Goal: Task Accomplishment & Management: Manage account settings

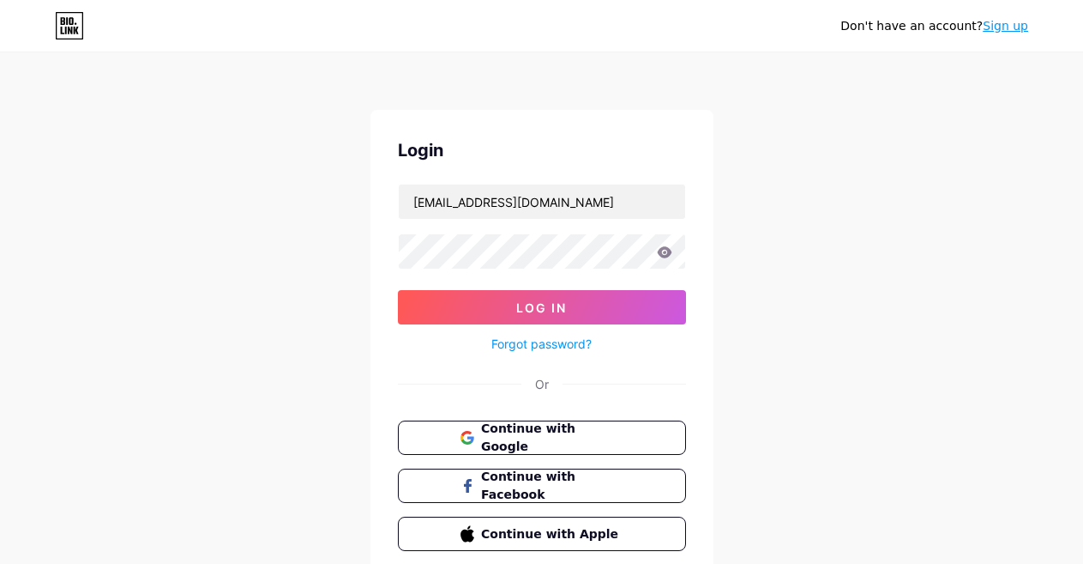
click at [501, 219] on div "herbioraste@gmail.com" at bounding box center [542, 202] width 288 height 36
click at [487, 203] on input "herbioraste@gmail.com" at bounding box center [542, 201] width 286 height 34
type input "[EMAIL_ADDRESS][DOMAIN_NAME]"
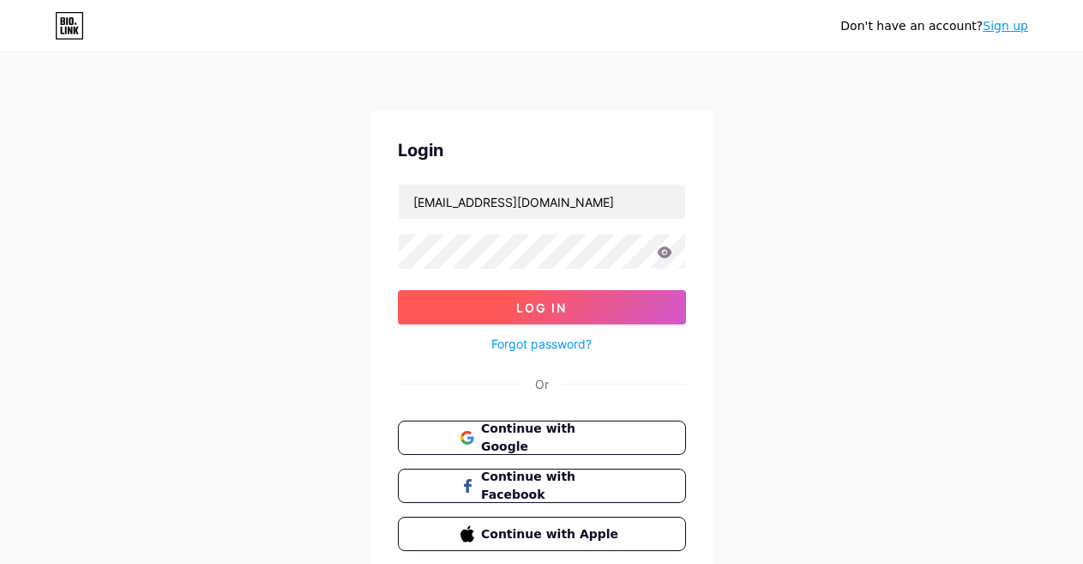
click at [537, 311] on span "Log In" at bounding box center [541, 307] width 51 height 15
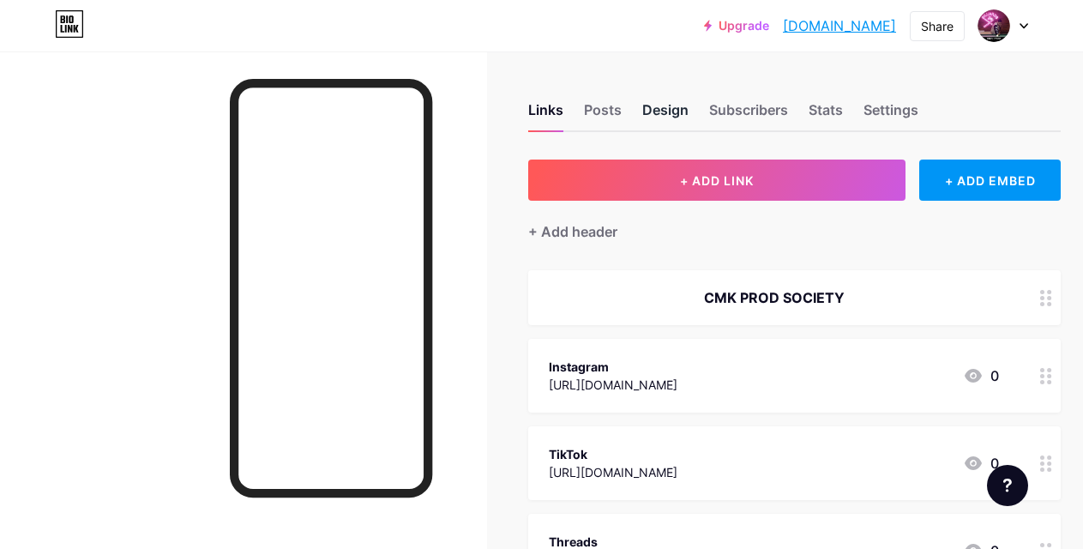
click at [684, 105] on div "Design" at bounding box center [665, 115] width 46 height 31
click at [995, 28] on img at bounding box center [993, 25] width 27 height 27
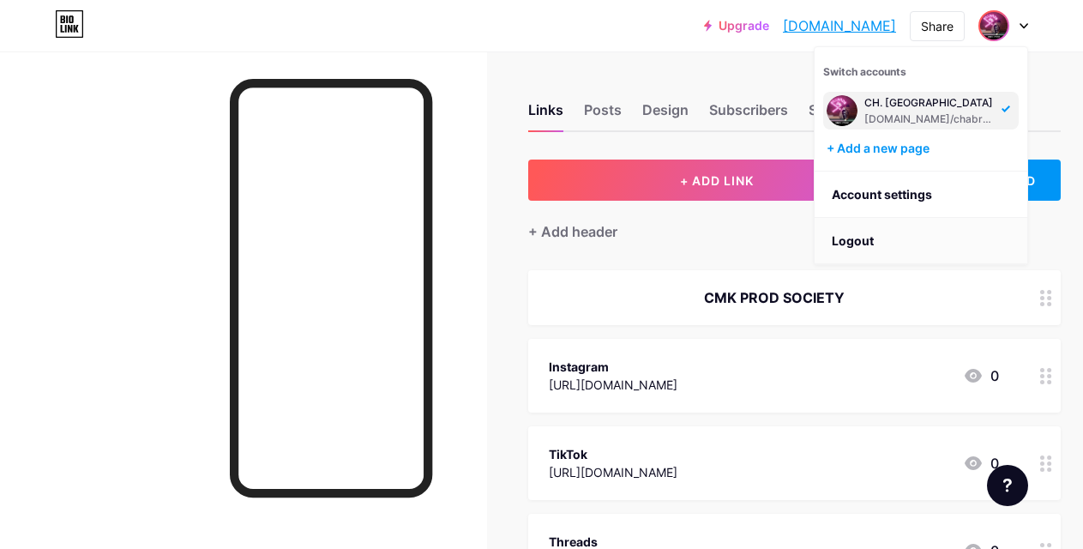
click at [863, 236] on li "Logout" at bounding box center [921, 241] width 213 height 46
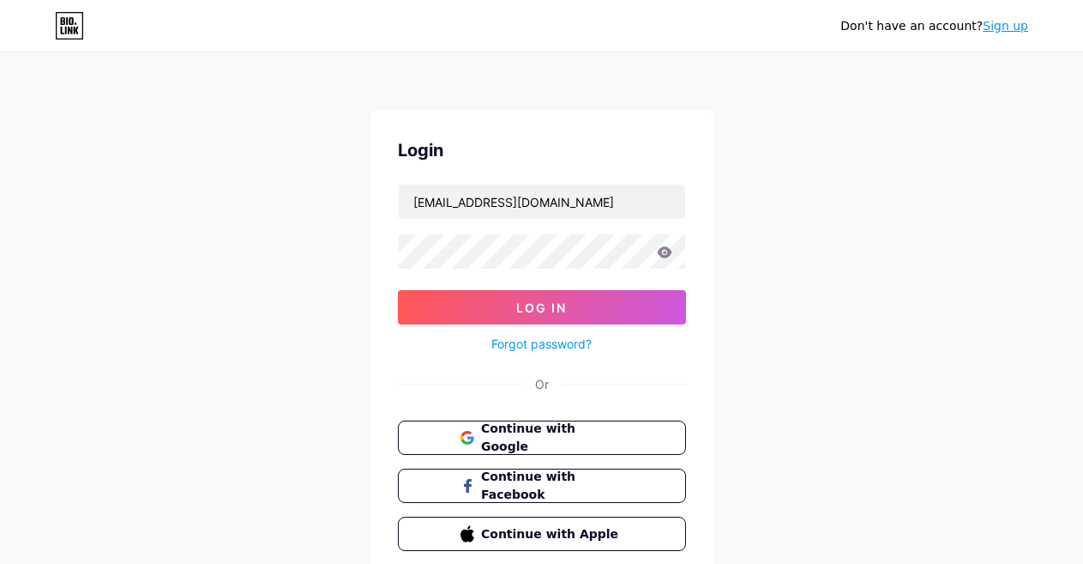
click at [582, 232] on form "elmaliikch@gmail.com Log In Forgot password?" at bounding box center [542, 269] width 288 height 171
click at [563, 213] on input "[EMAIL_ADDRESS][DOMAIN_NAME]" at bounding box center [542, 201] width 286 height 34
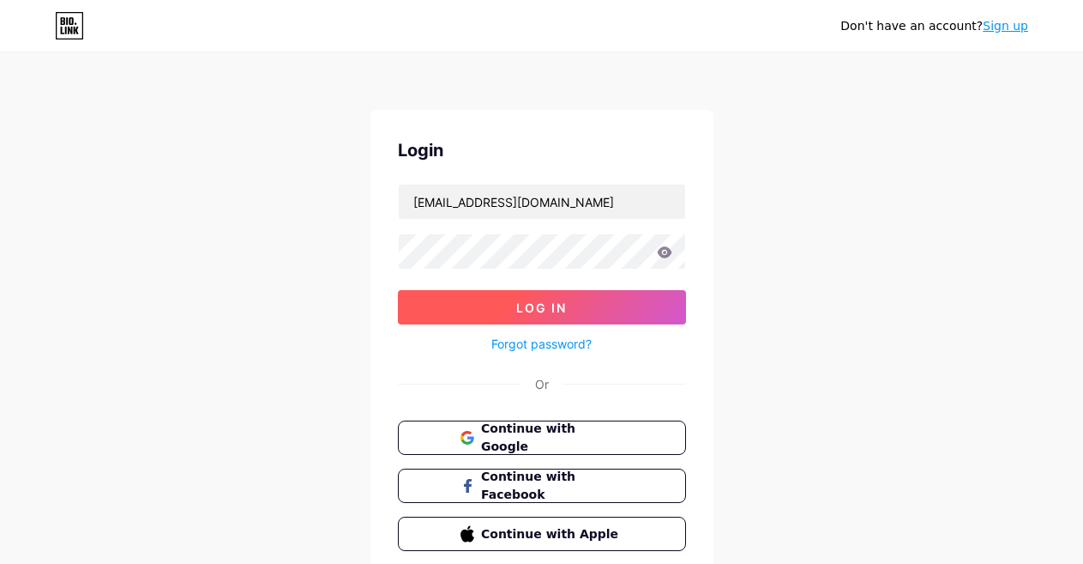
click at [564, 323] on button "Log In" at bounding box center [542, 307] width 288 height 34
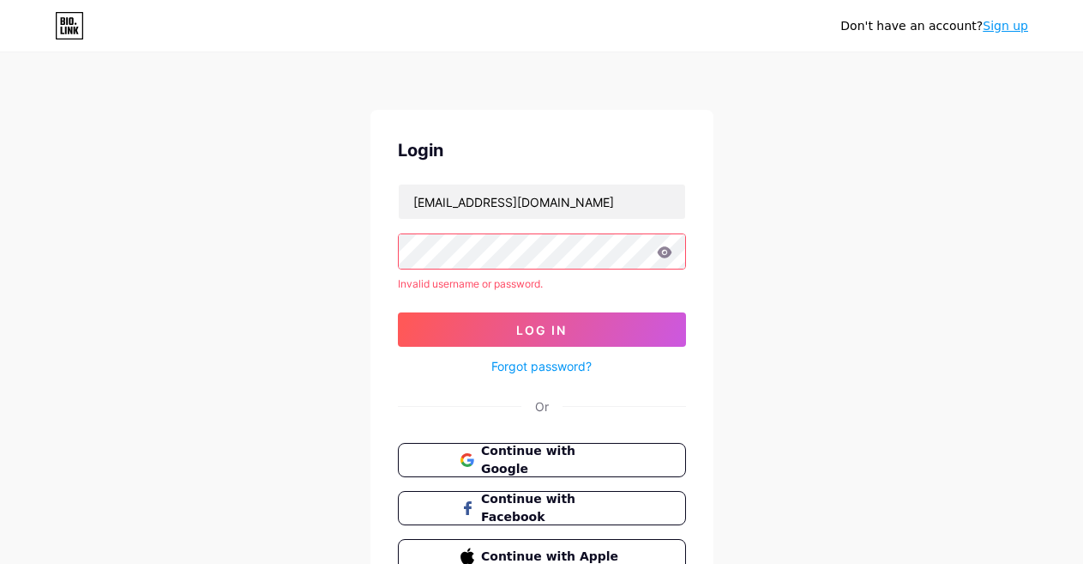
click at [584, 222] on form "thisismalek@outlook.com Invalid username or password. Log In Forgot password?" at bounding box center [542, 280] width 288 height 193
click at [578, 210] on input "thisismalek@outlook.com" at bounding box center [542, 201] width 286 height 34
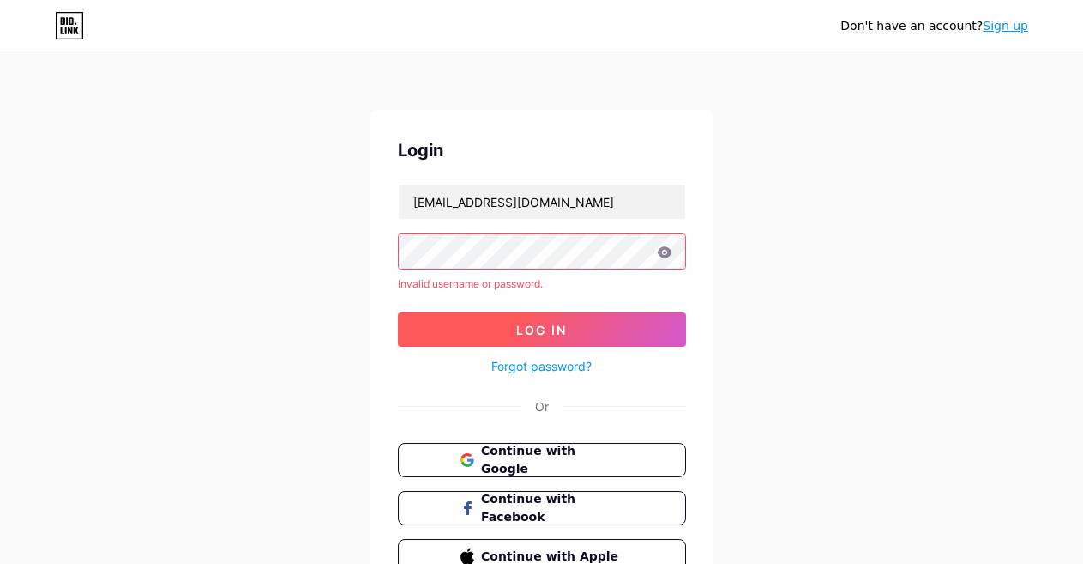
click at [547, 334] on span "Log In" at bounding box center [541, 330] width 51 height 15
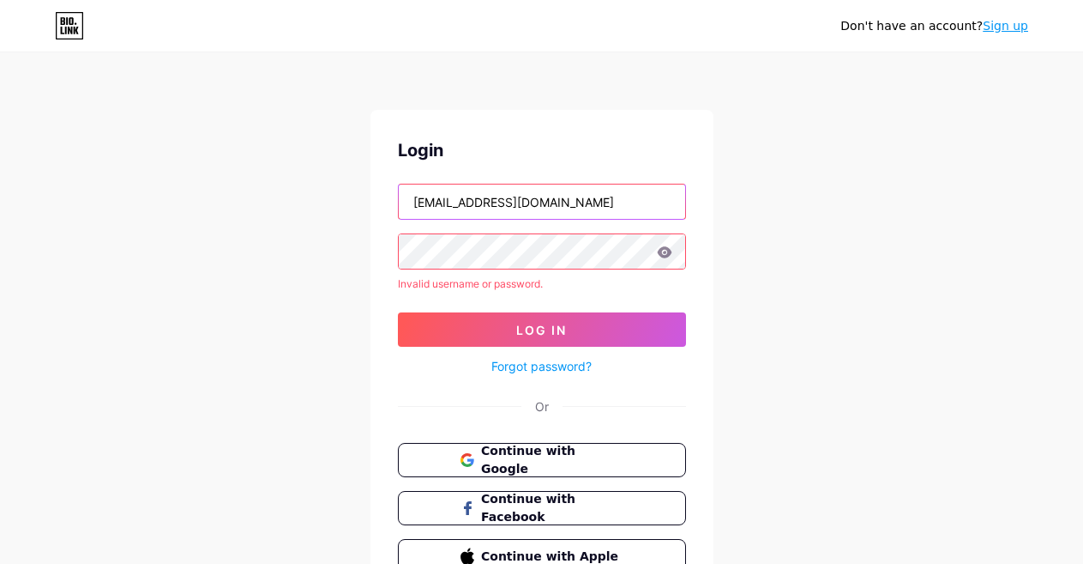
click at [507, 216] on input "thisismalek@outlook.com" at bounding box center [542, 201] width 286 height 34
type input "[EMAIL_ADDRESS][DOMAIN_NAME]"
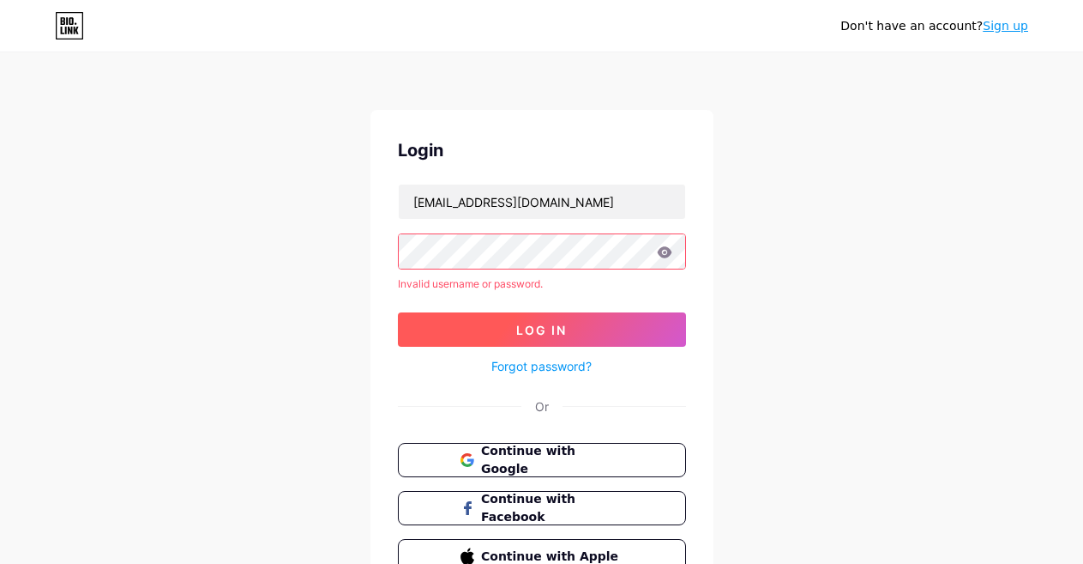
click at [524, 323] on span "Log In" at bounding box center [541, 330] width 51 height 15
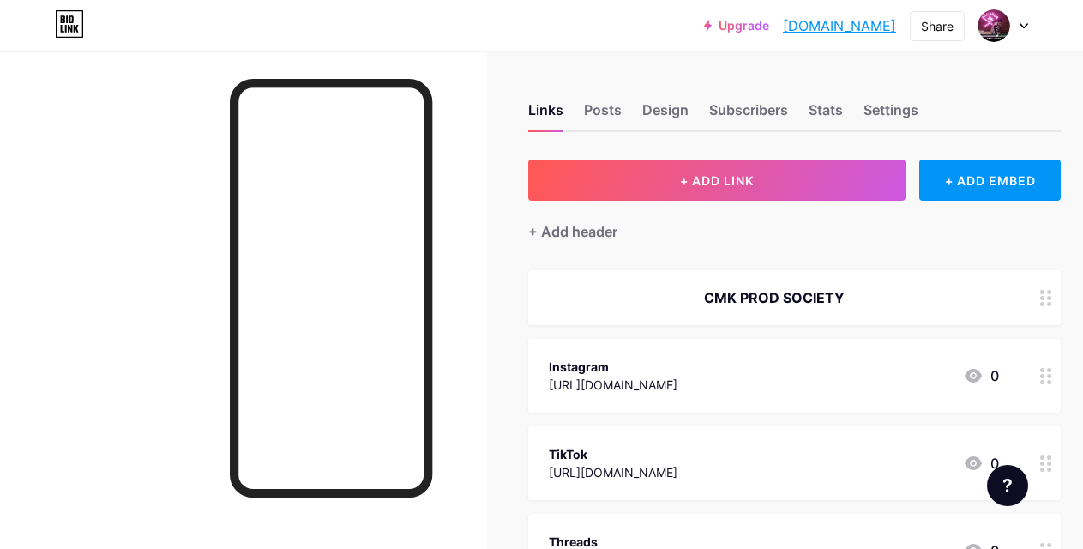
click at [1010, 45] on div "Upgrade chabrekmalek.bi... chabrekmalek.bio.link Share Switch accounts CH. Male…" at bounding box center [541, 25] width 1083 height 51
click at [992, 21] on img at bounding box center [993, 25] width 27 height 27
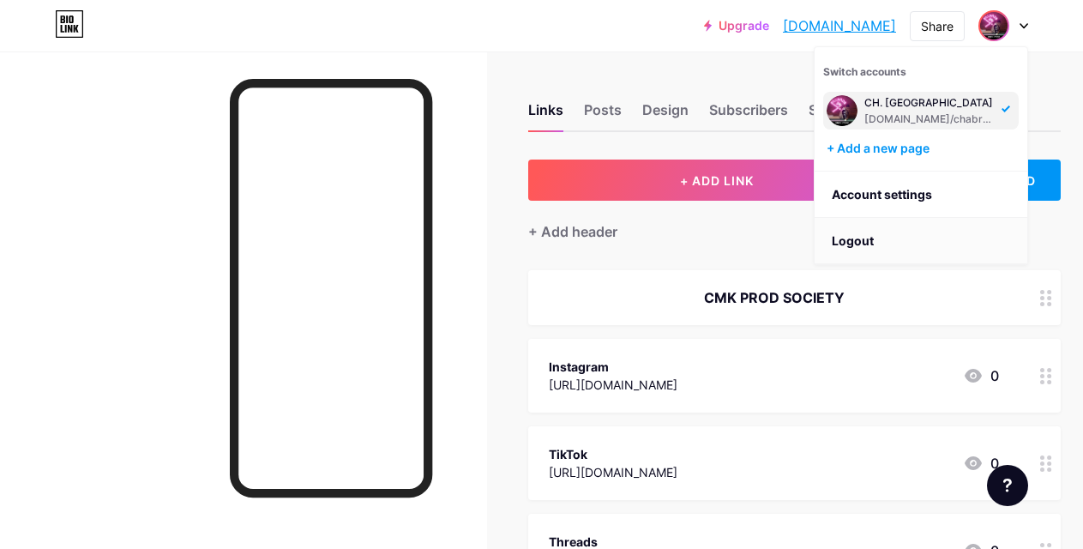
click at [943, 231] on li "Logout" at bounding box center [921, 241] width 213 height 46
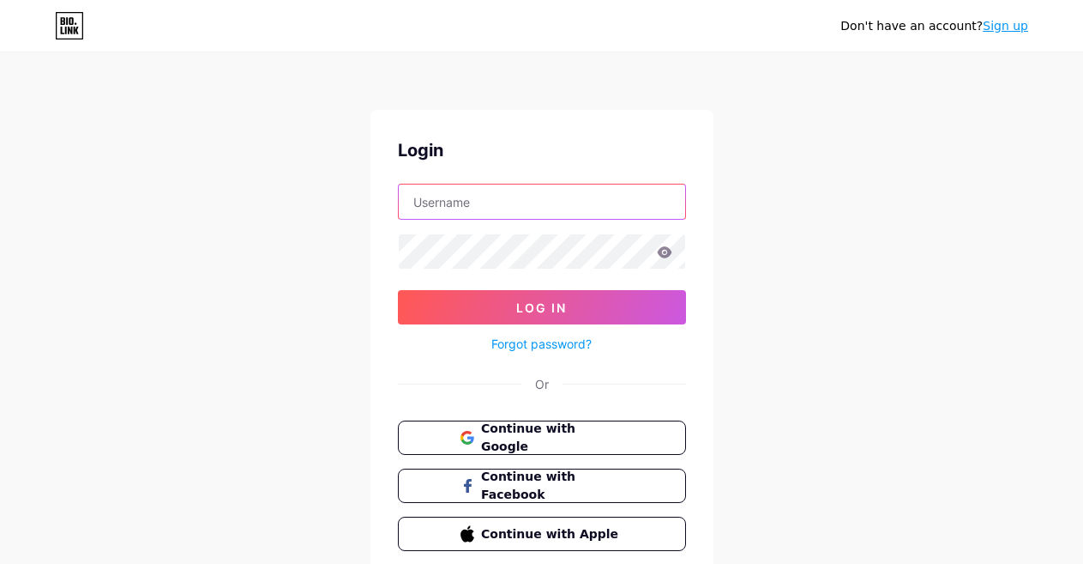
type input "[EMAIL_ADDRESS][DOMAIN_NAME]"
click at [493, 442] on span "Continue with Google" at bounding box center [551, 437] width 143 height 37
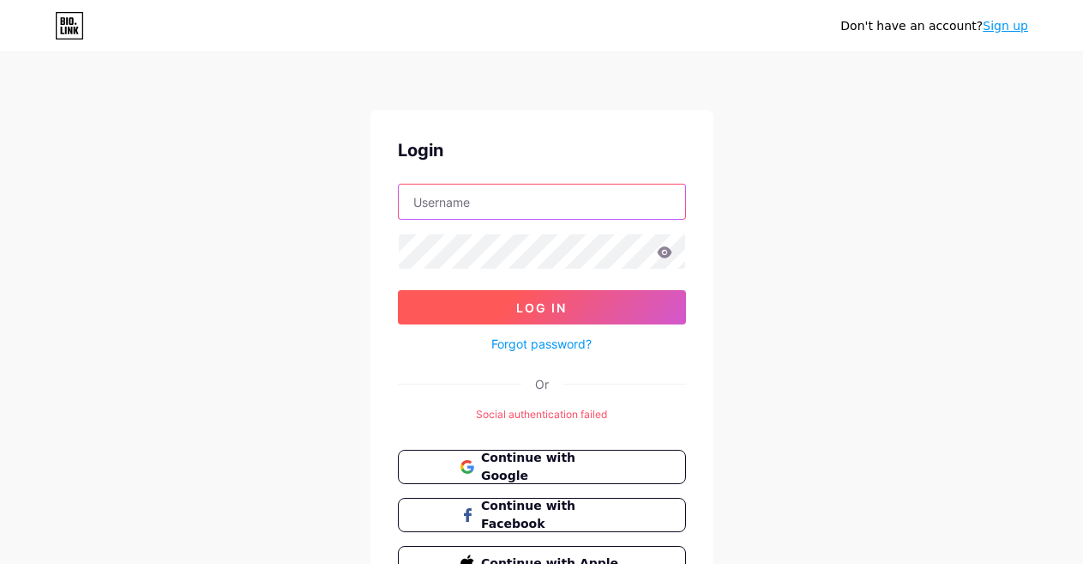
type input "[EMAIL_ADDRESS][DOMAIN_NAME]"
click at [479, 304] on button "Log In" at bounding box center [542, 307] width 288 height 34
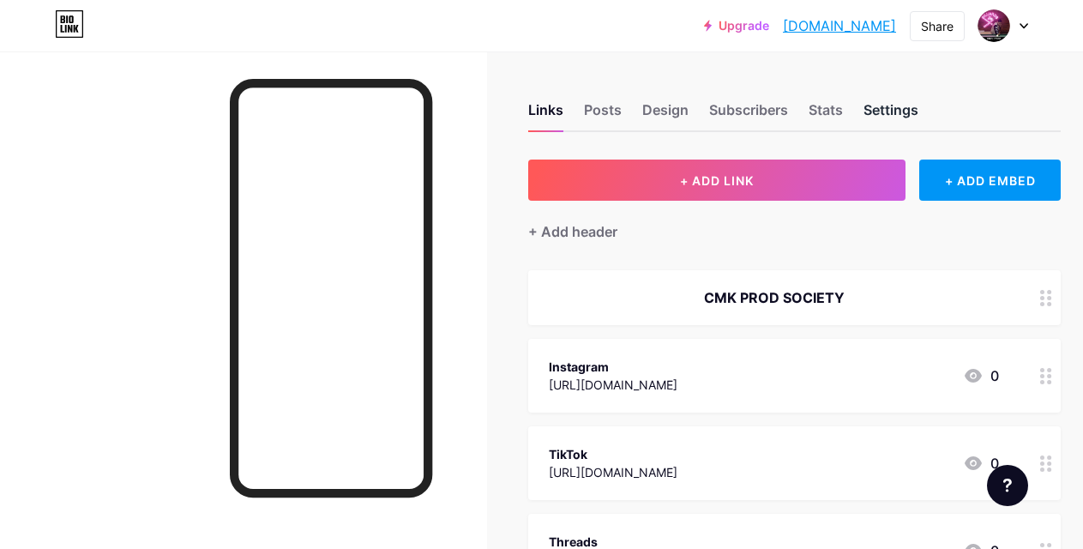
click at [892, 106] on div "Settings" at bounding box center [891, 115] width 55 height 31
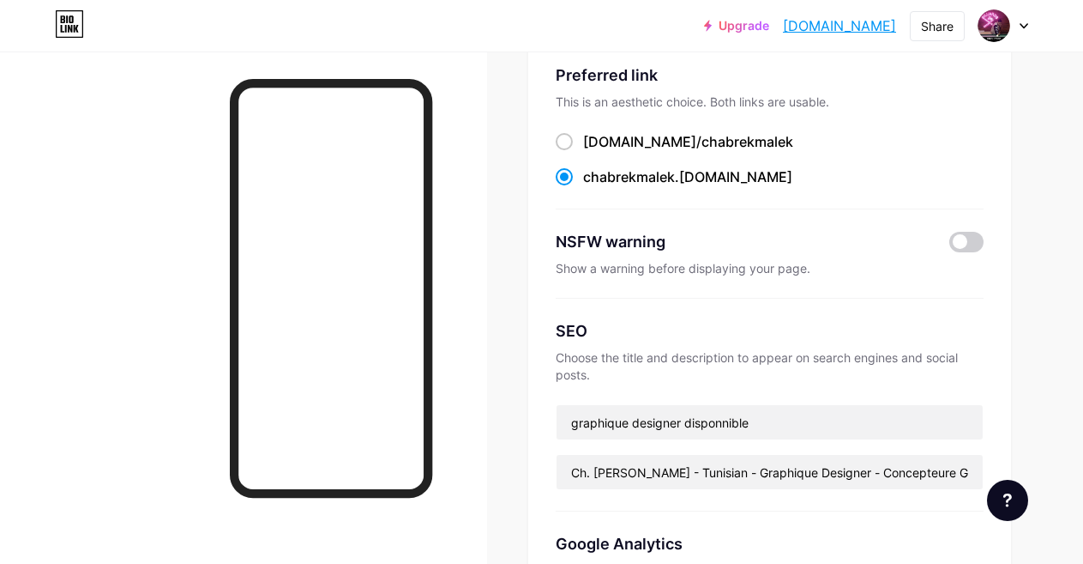
scroll to position [152, 0]
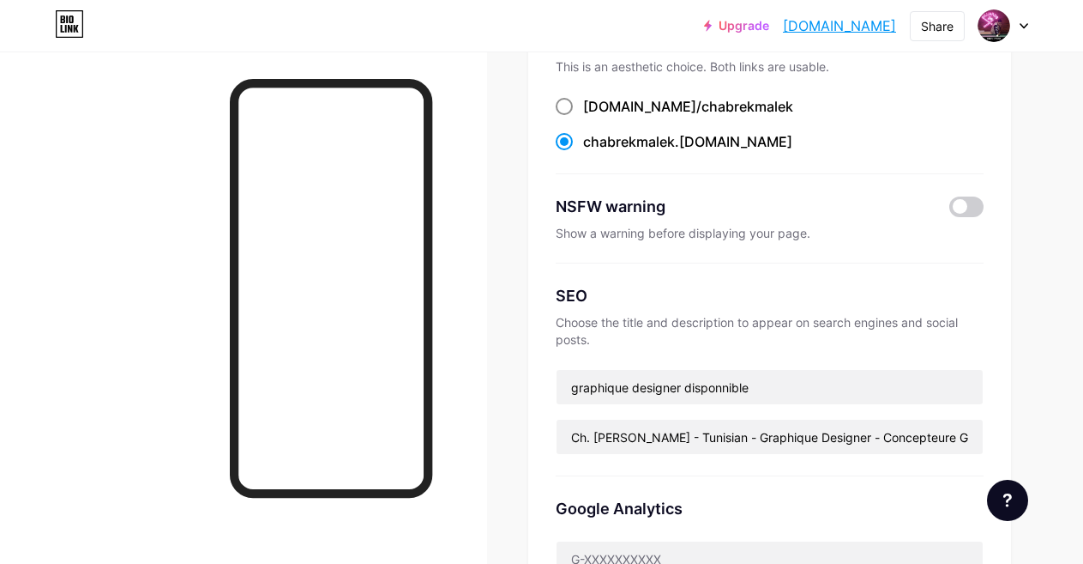
click at [702, 99] on span "chabrekmalek" at bounding box center [748, 106] width 92 height 17
click at [594, 117] on input "[DOMAIN_NAME]/ chabrekmalek" at bounding box center [588, 122] width 11 height 11
radio input "true"
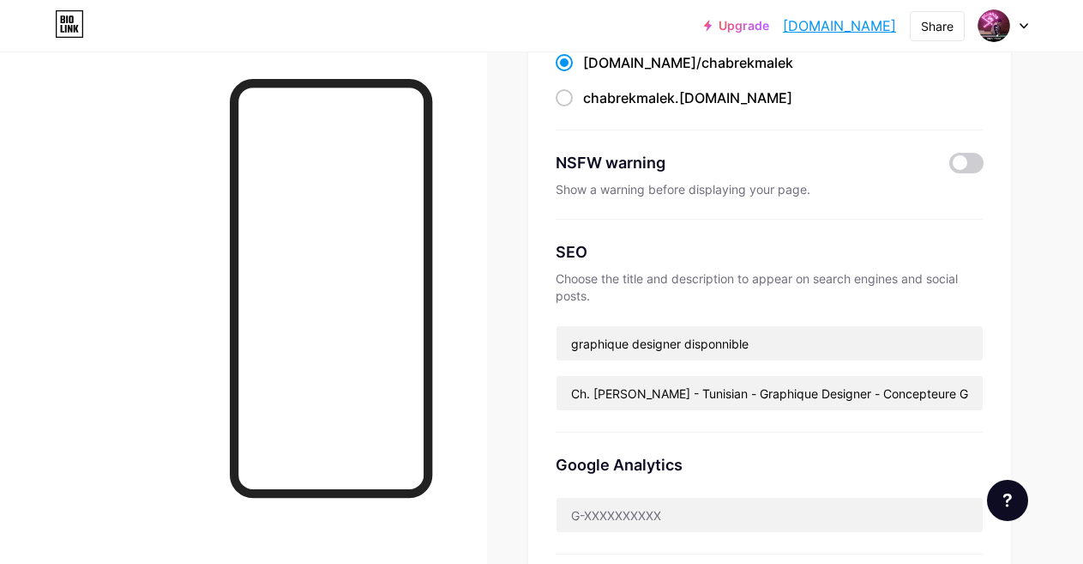
scroll to position [304, 0]
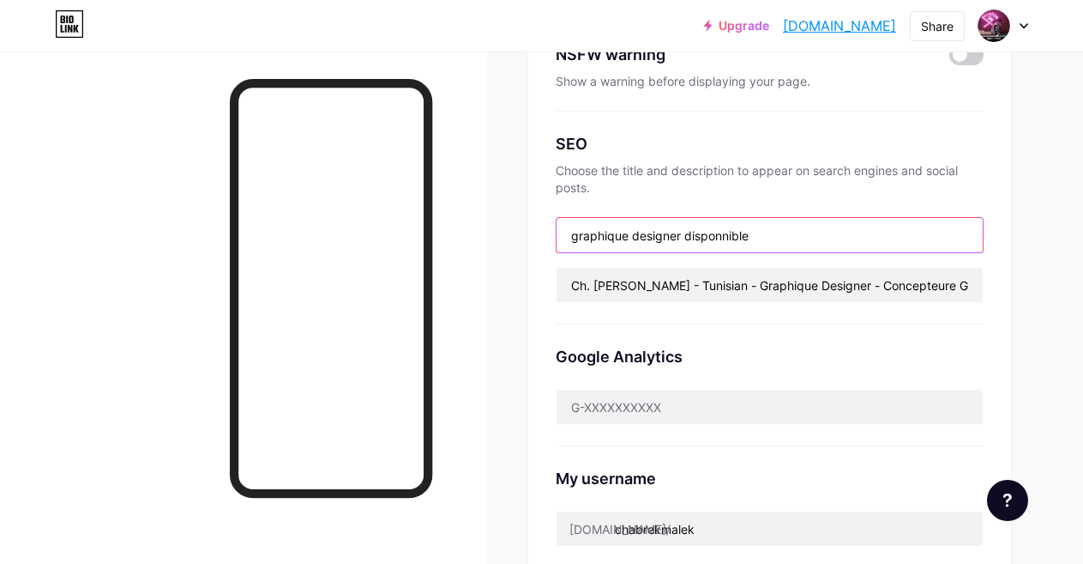
drag, startPoint x: 689, startPoint y: 233, endPoint x: 808, endPoint y: 249, distance: 120.2
click at [808, 249] on input "graphique designer disponnible" at bounding box center [770, 235] width 426 height 34
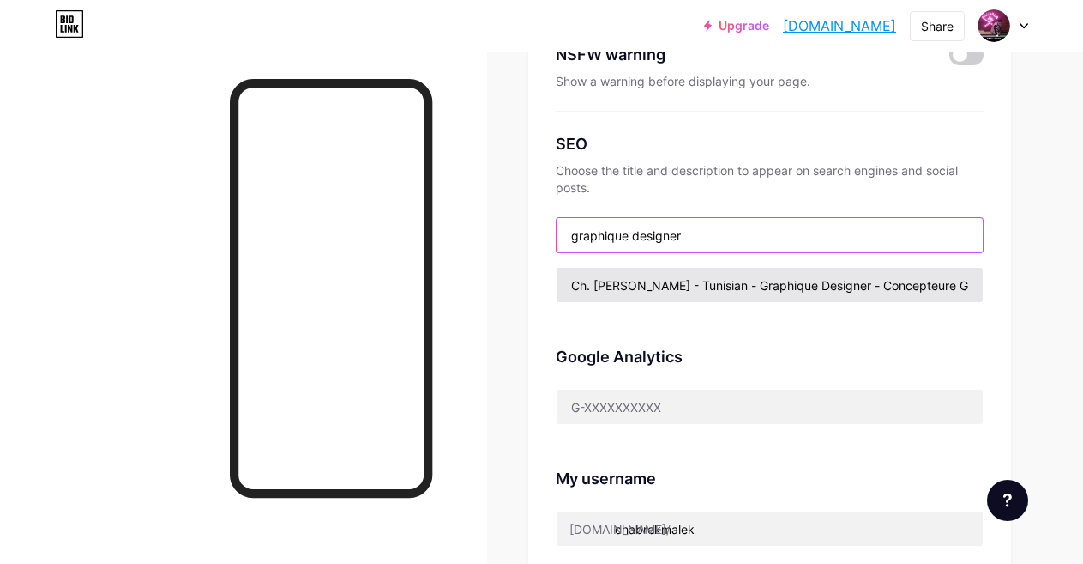
type input "graphique designer"
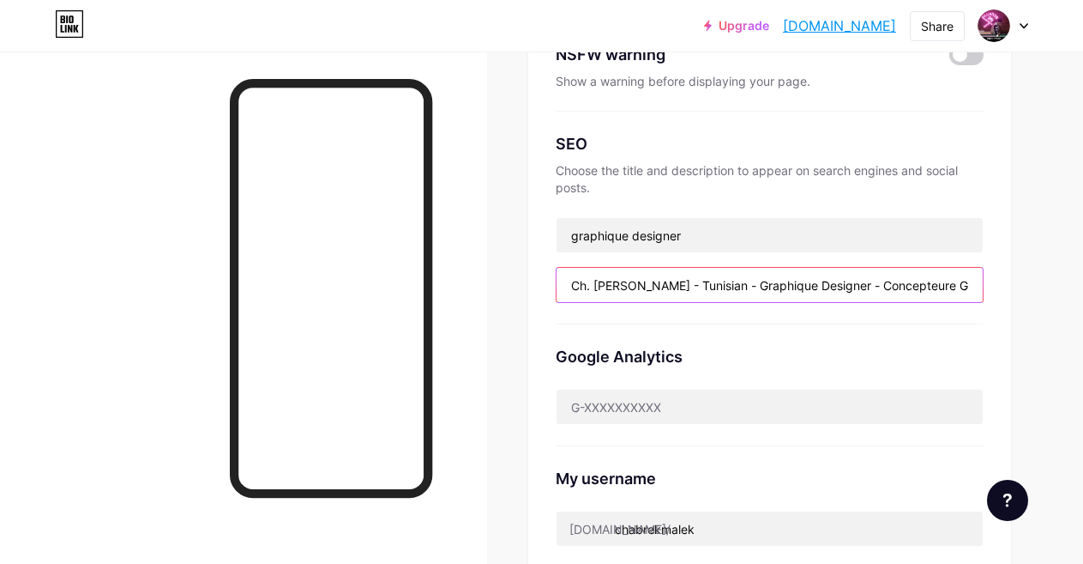
drag, startPoint x: 644, startPoint y: 285, endPoint x: 497, endPoint y: 301, distance: 148.4
click at [497, 301] on div "Links Posts Design Subscribers Stats Settings Preferred link This is an aesthet…" at bounding box center [541, 440] width 1083 height 1384
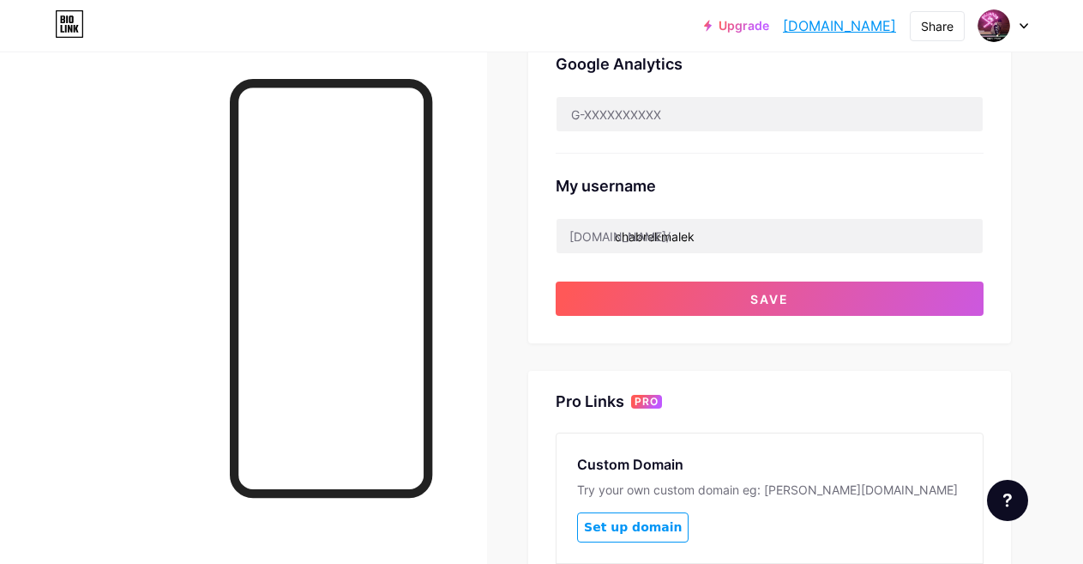
scroll to position [606, 0]
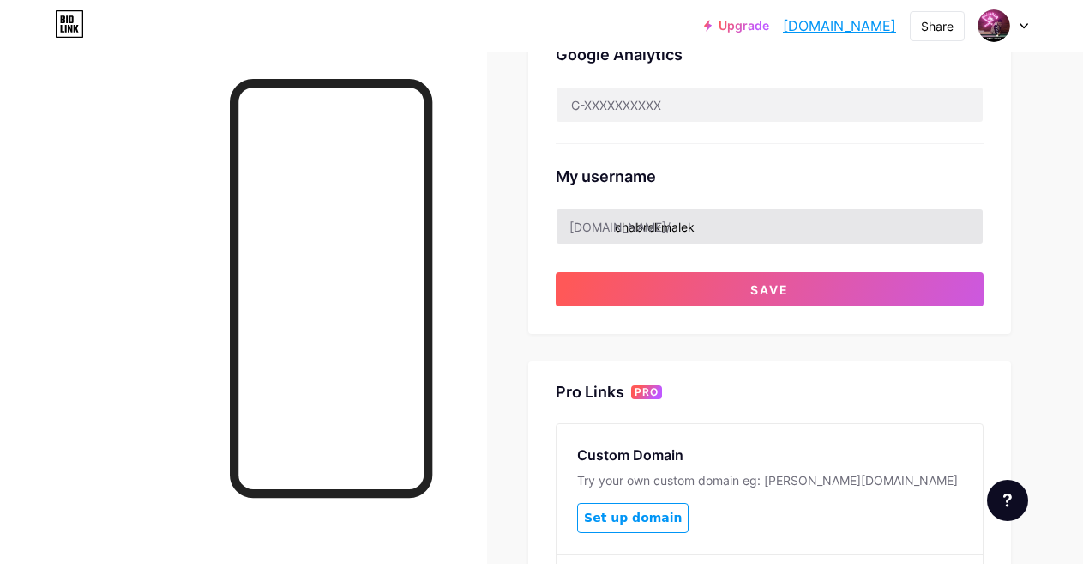
type input "Tunisian - Graphique Designer - Concepteure Graphique - Society Manager - Small…"
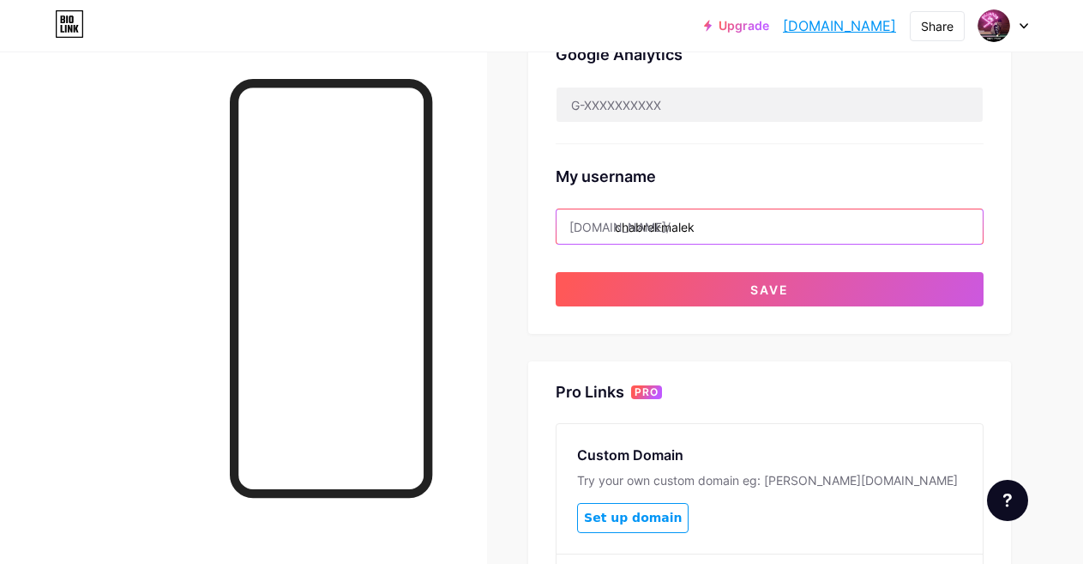
click at [786, 227] on input "chabrekmalek" at bounding box center [770, 226] width 426 height 34
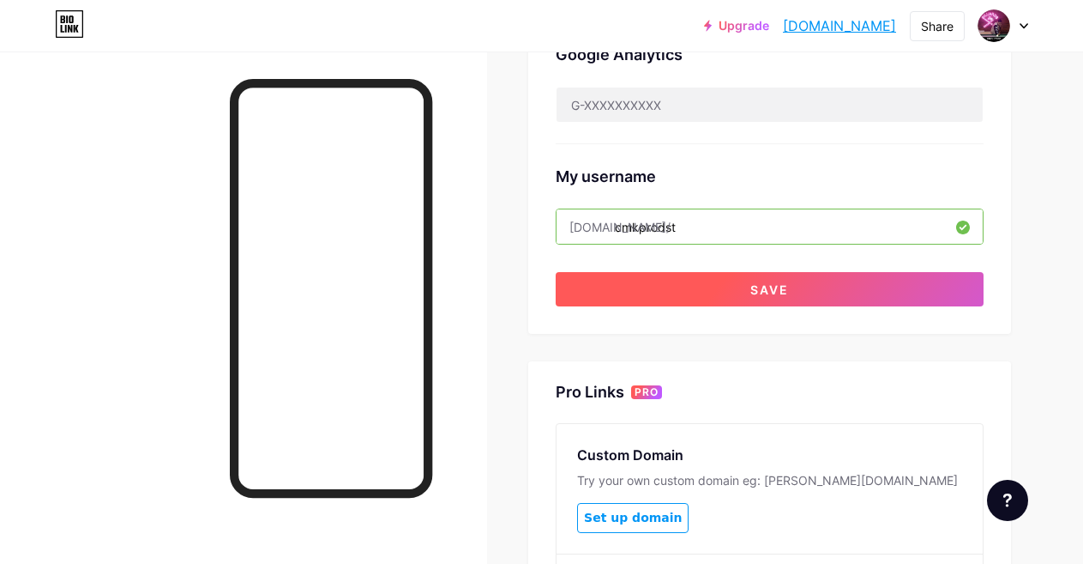
type input "cmkprodst"
click at [944, 276] on button "Save" at bounding box center [770, 289] width 428 height 34
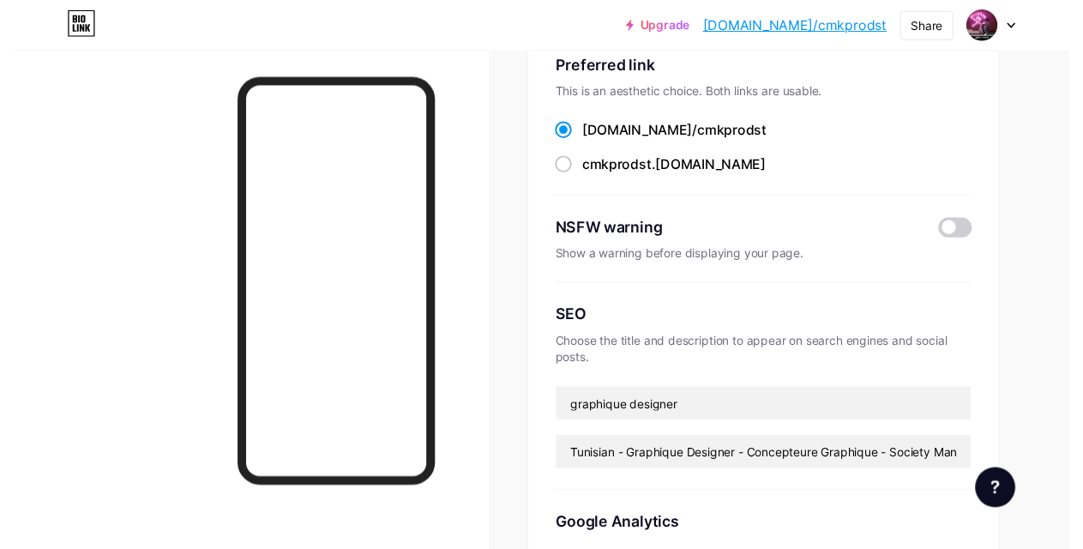
scroll to position [0, 0]
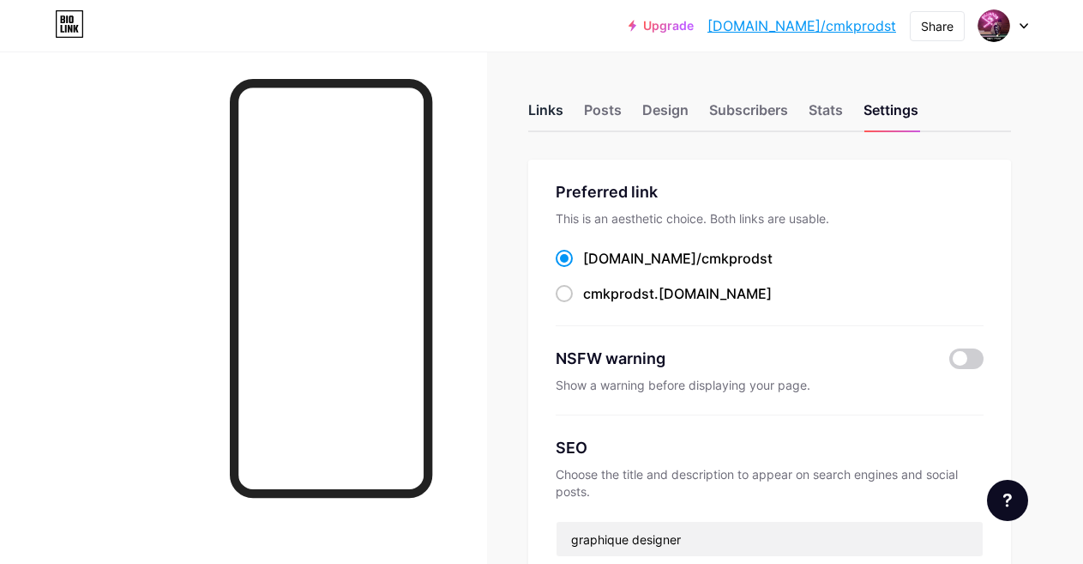
click at [562, 112] on div "Links" at bounding box center [545, 115] width 35 height 31
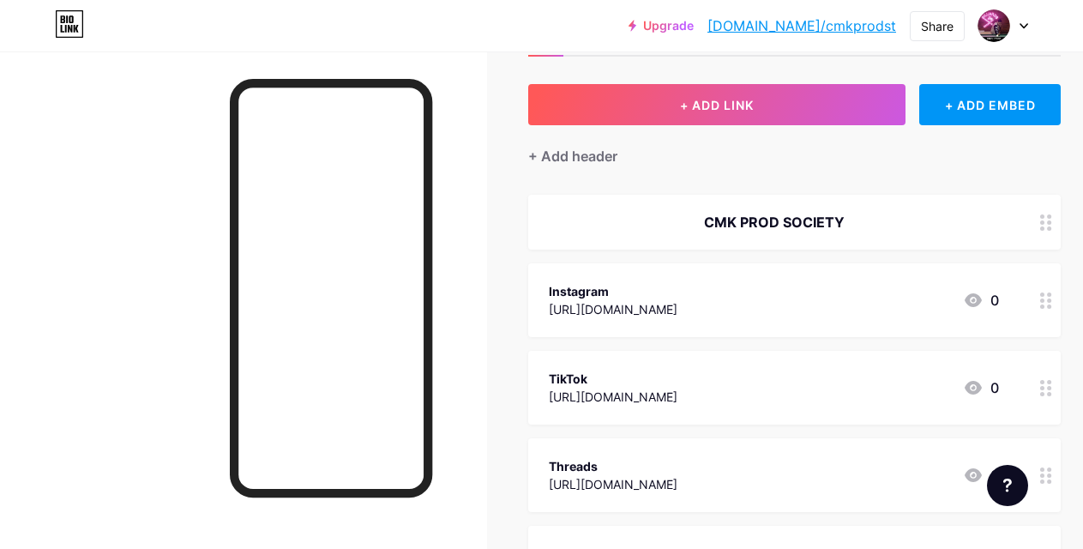
scroll to position [157, 0]
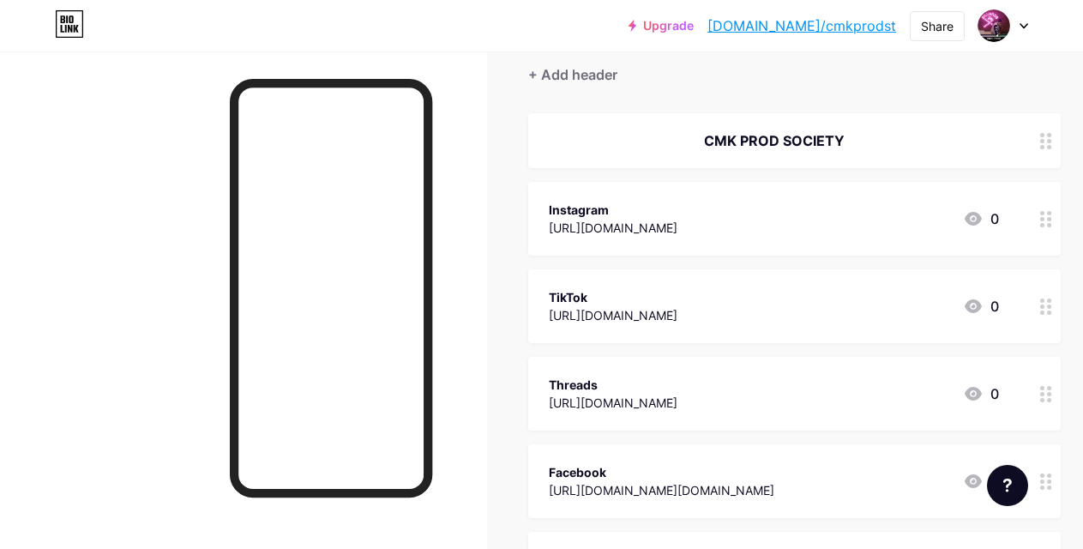
click at [678, 226] on div "[URL][DOMAIN_NAME]" at bounding box center [613, 228] width 129 height 18
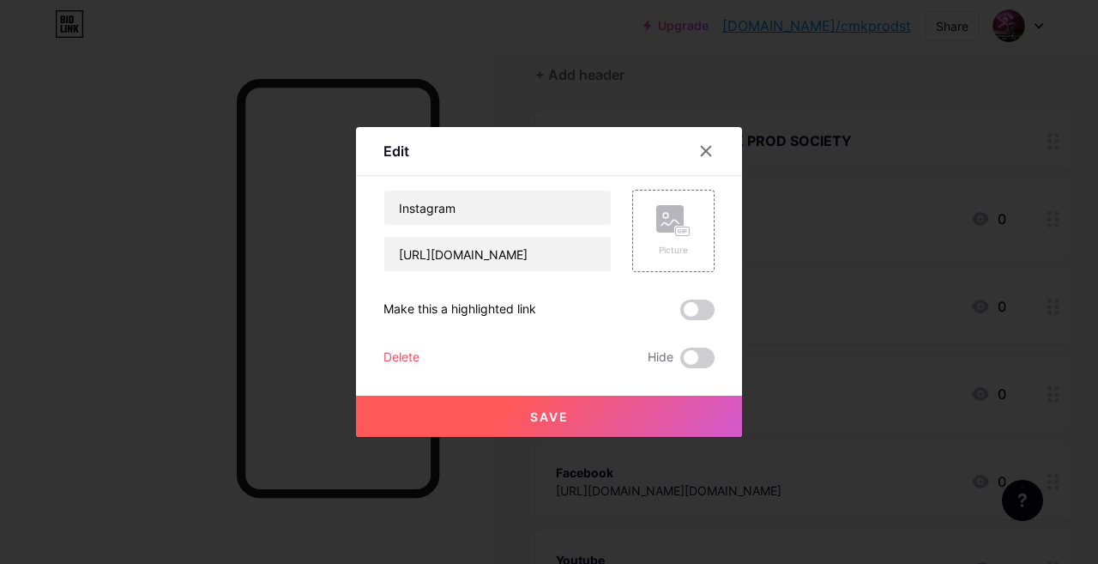
click at [700, 140] on div at bounding box center [706, 151] width 31 height 31
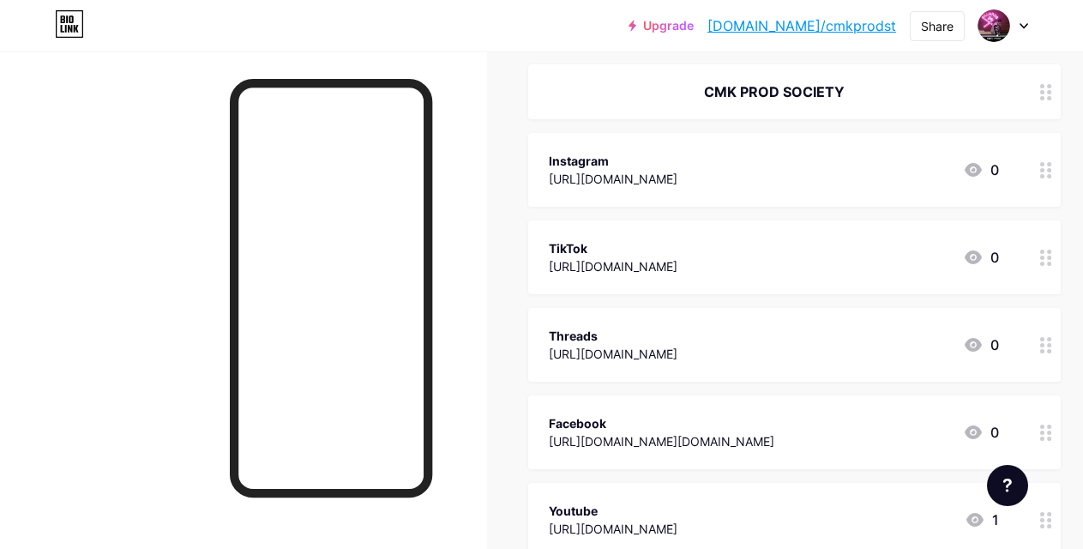
scroll to position [202, 0]
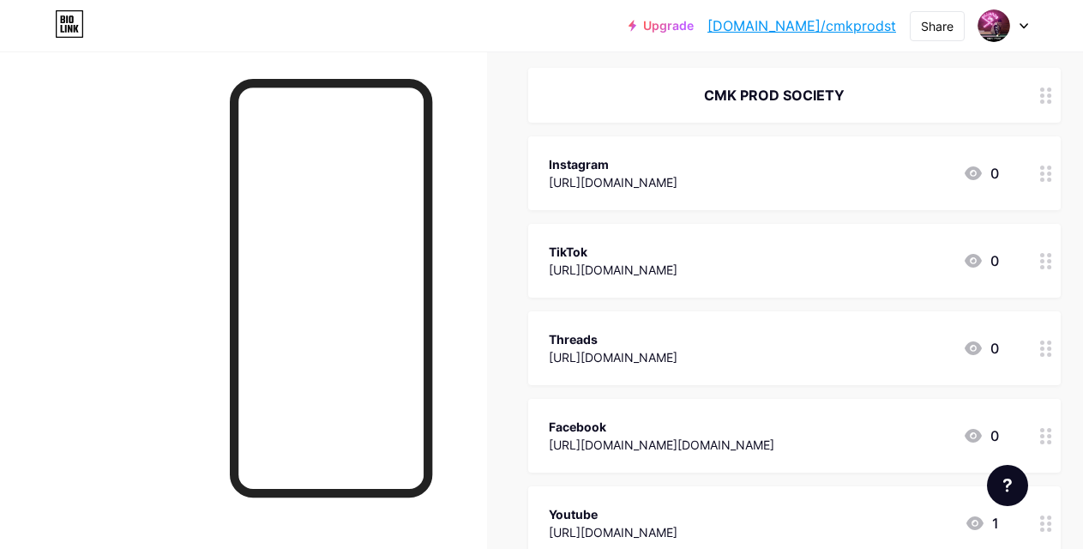
drag, startPoint x: 896, startPoint y: 179, endPoint x: 895, endPoint y: 193, distance: 13.8
click at [895, 193] on div "Instagram [URL][DOMAIN_NAME] 0" at bounding box center [794, 173] width 533 height 74
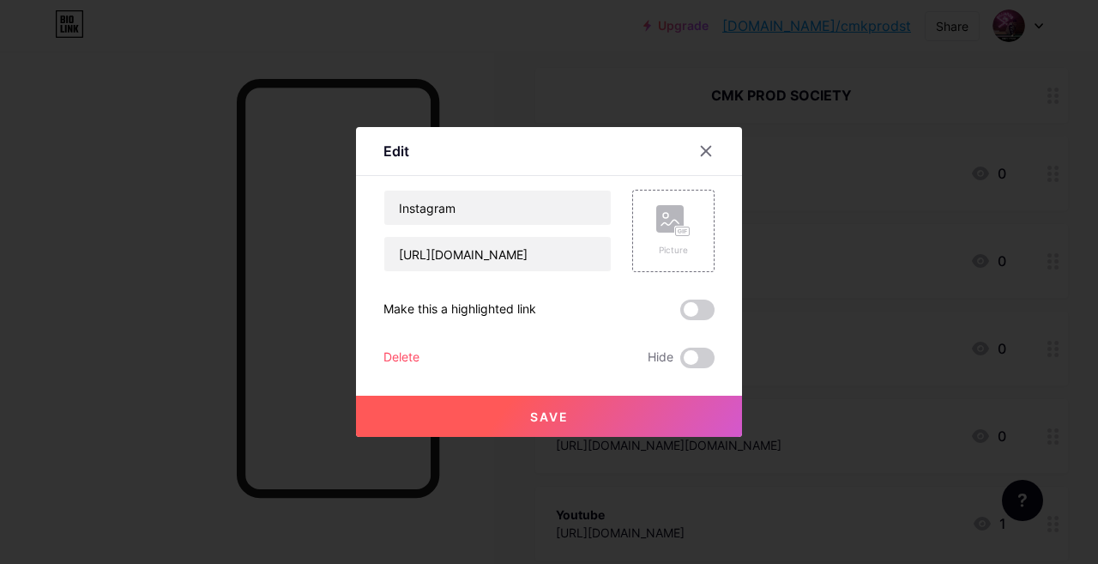
drag, startPoint x: 895, startPoint y: 193, endPoint x: 415, endPoint y: 369, distance: 510.7
click at [415, 369] on div "Save" at bounding box center [549, 402] width 386 height 69
click at [407, 358] on div "Delete" at bounding box center [401, 357] width 36 height 21
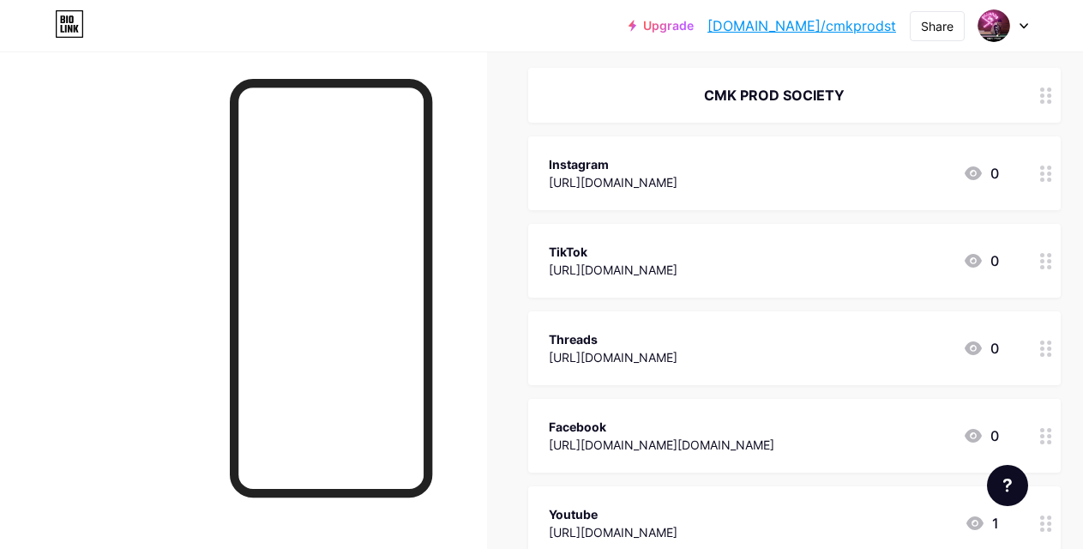
click at [603, 351] on button "Confirm" at bounding box center [638, 340] width 193 height 41
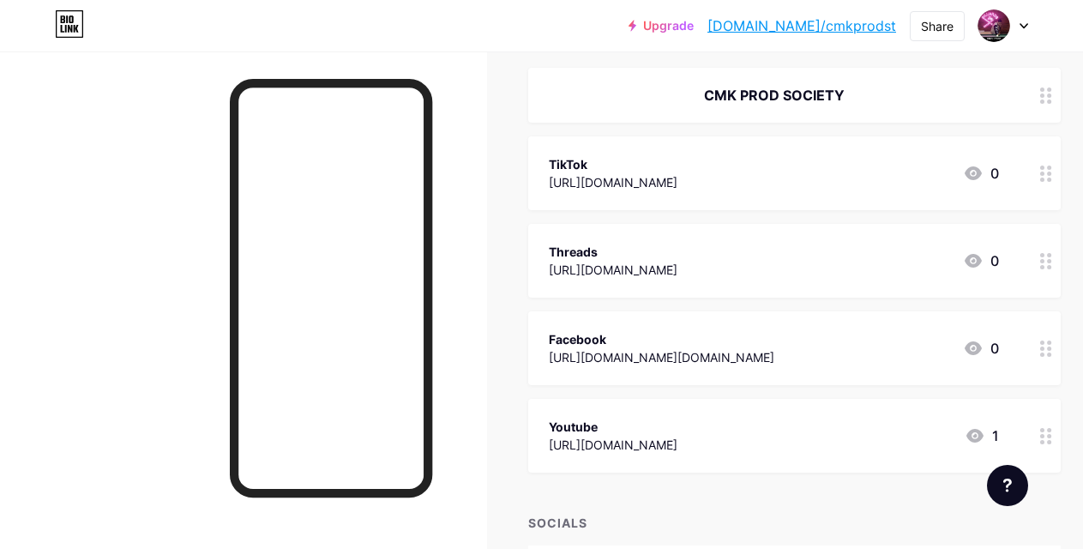
click at [678, 179] on div "[URL][DOMAIN_NAME]" at bounding box center [613, 182] width 129 height 18
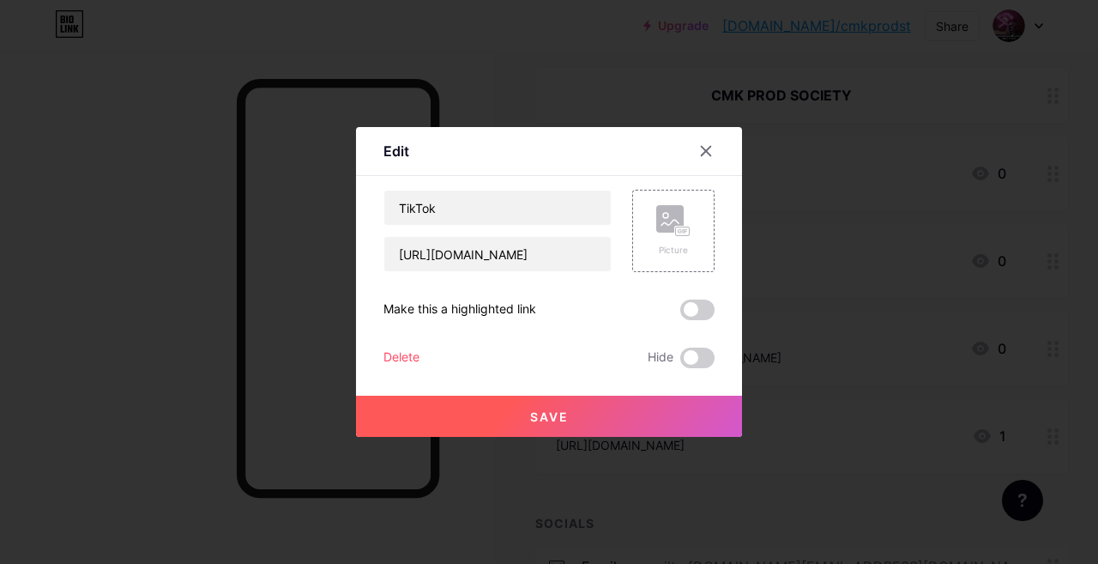
click at [409, 356] on div "Delete" at bounding box center [401, 357] width 36 height 21
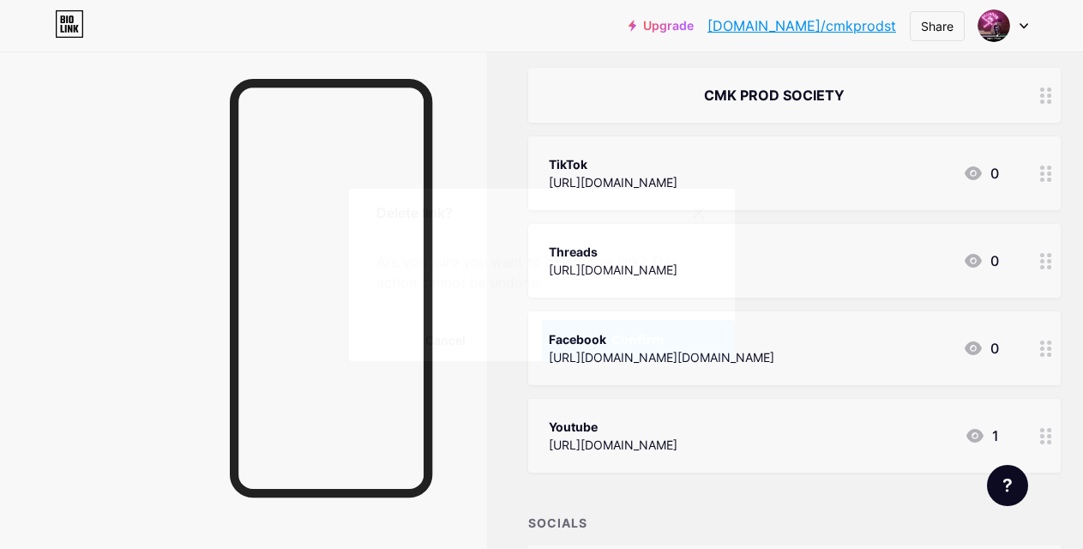
click at [630, 332] on button "Confirm" at bounding box center [638, 340] width 193 height 41
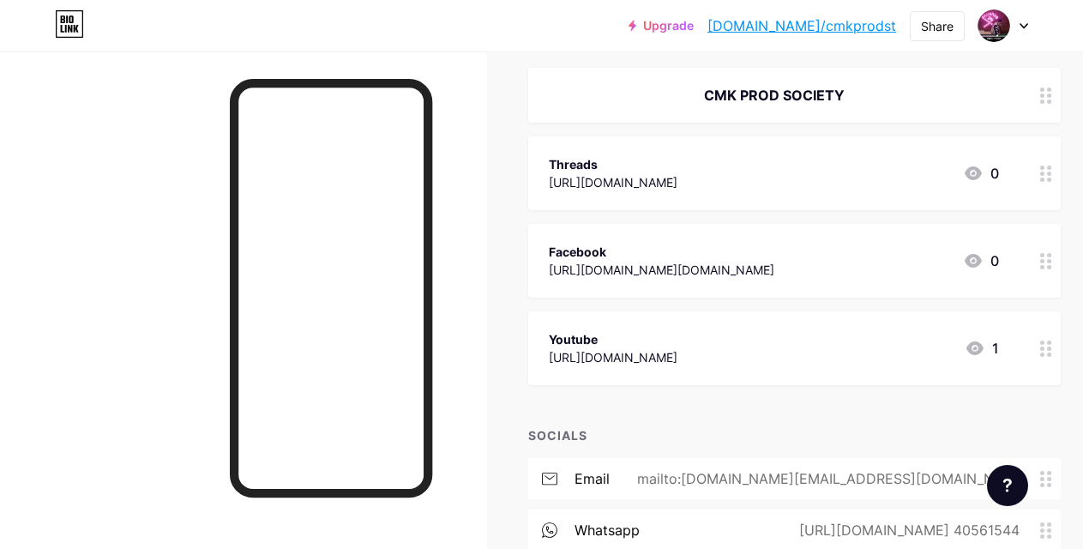
click at [641, 177] on div "[URL][DOMAIN_NAME]" at bounding box center [613, 182] width 129 height 18
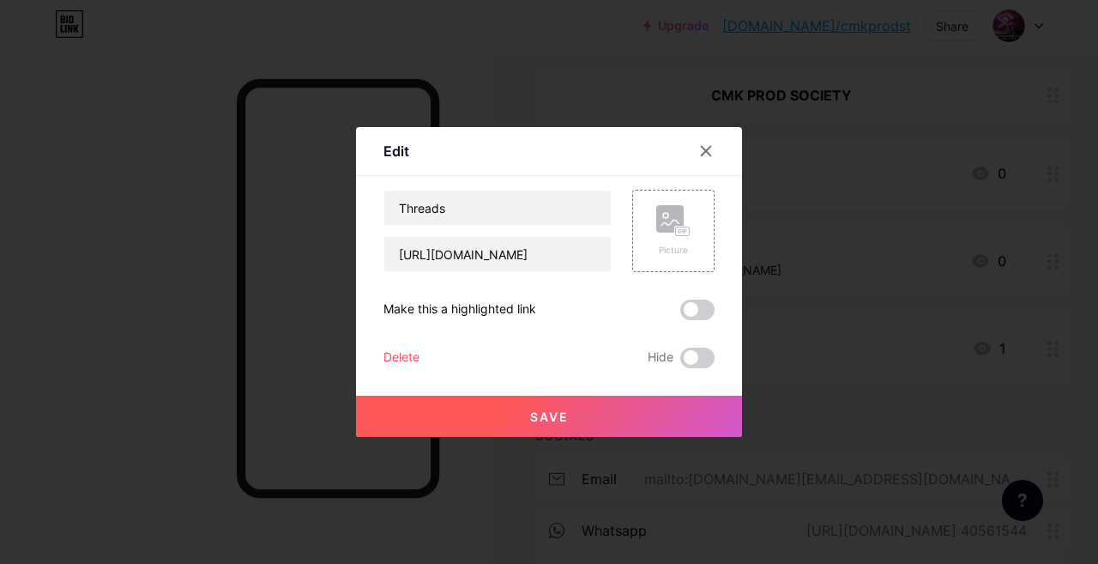
click at [416, 363] on div "Delete" at bounding box center [401, 357] width 36 height 21
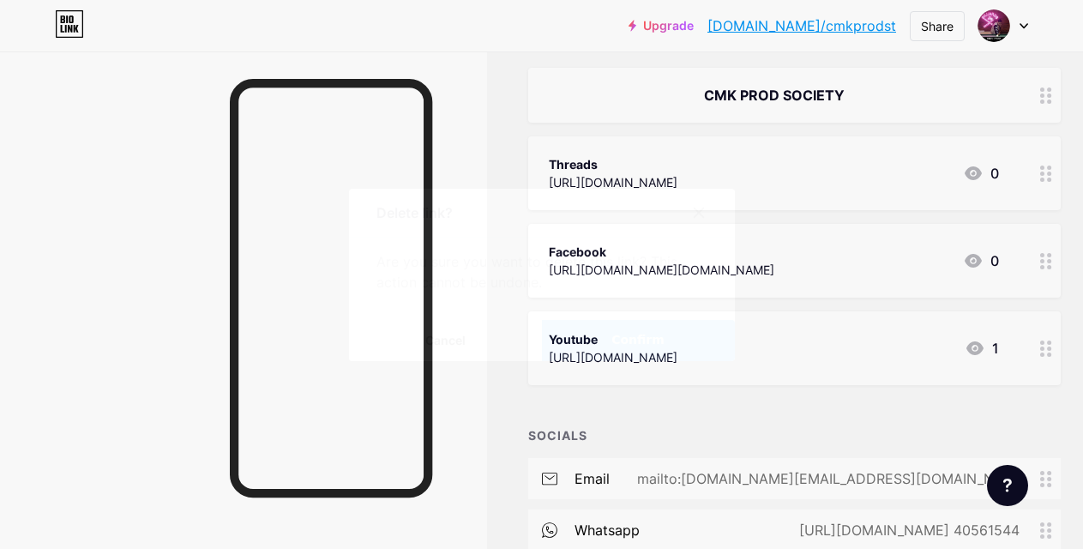
click at [616, 357] on button "Confirm" at bounding box center [638, 340] width 193 height 41
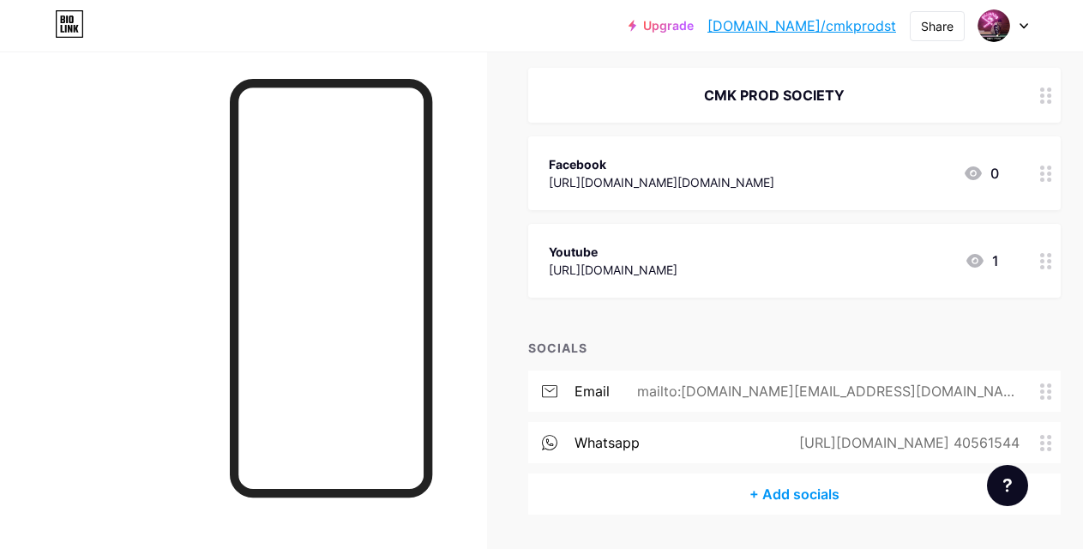
click at [634, 182] on div "[URL][DOMAIN_NAME][DOMAIN_NAME]" at bounding box center [662, 182] width 226 height 18
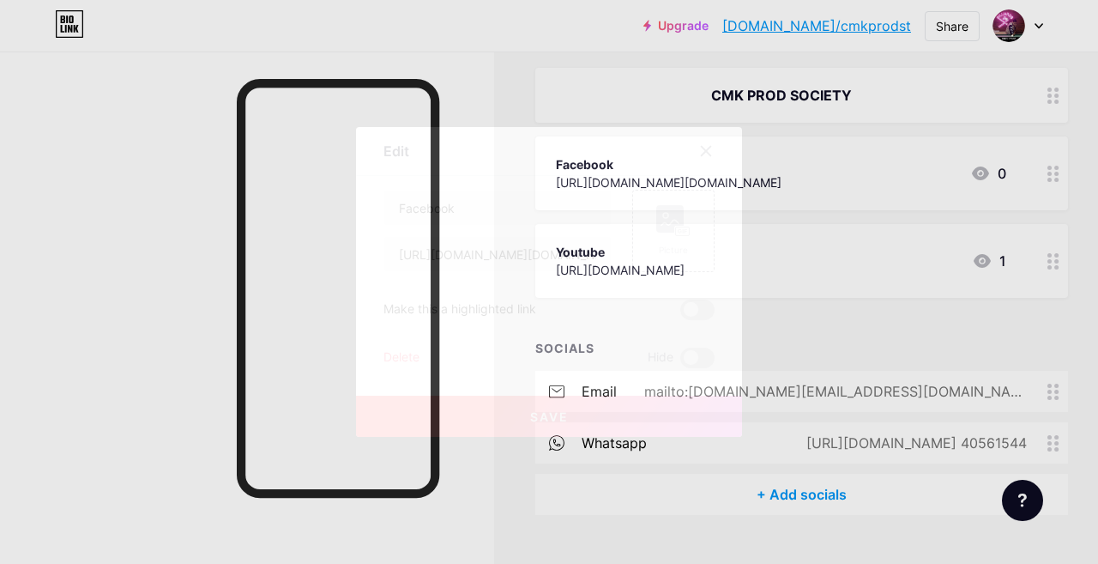
click at [411, 351] on div "Delete" at bounding box center [401, 357] width 36 height 21
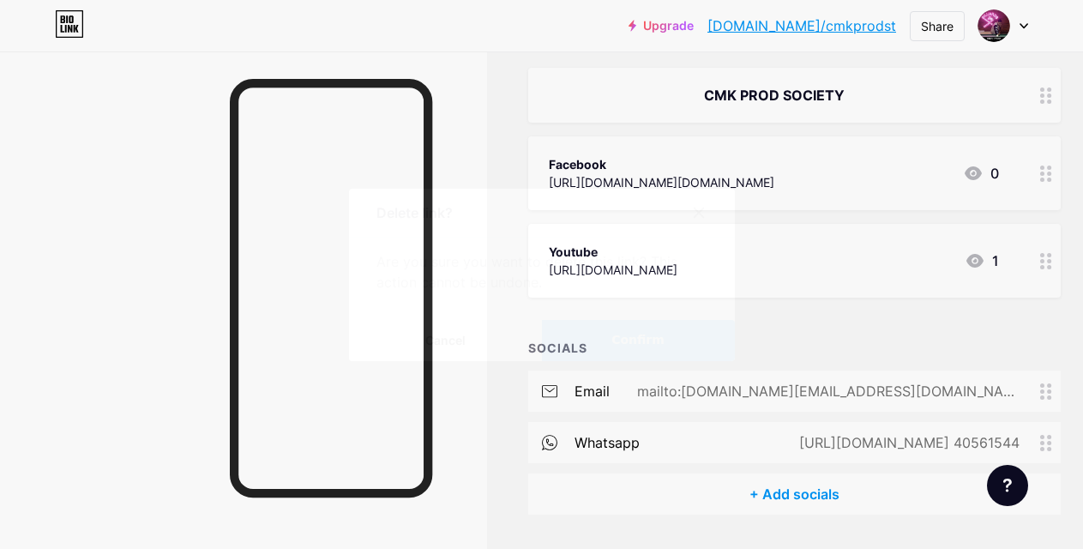
click at [581, 338] on button "Confirm" at bounding box center [638, 340] width 193 height 41
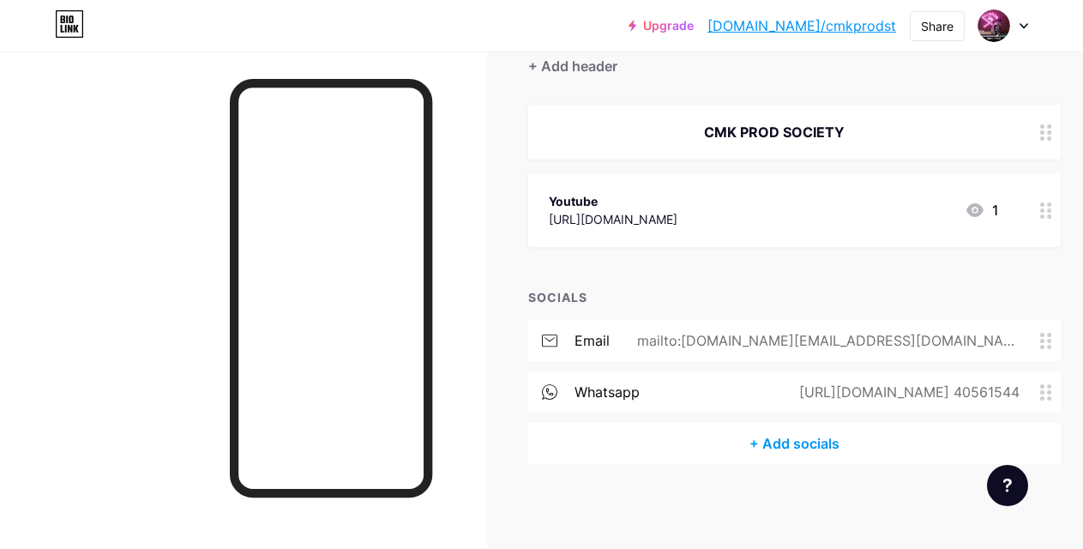
click at [589, 210] on div "[URL][DOMAIN_NAME]" at bounding box center [613, 219] width 129 height 18
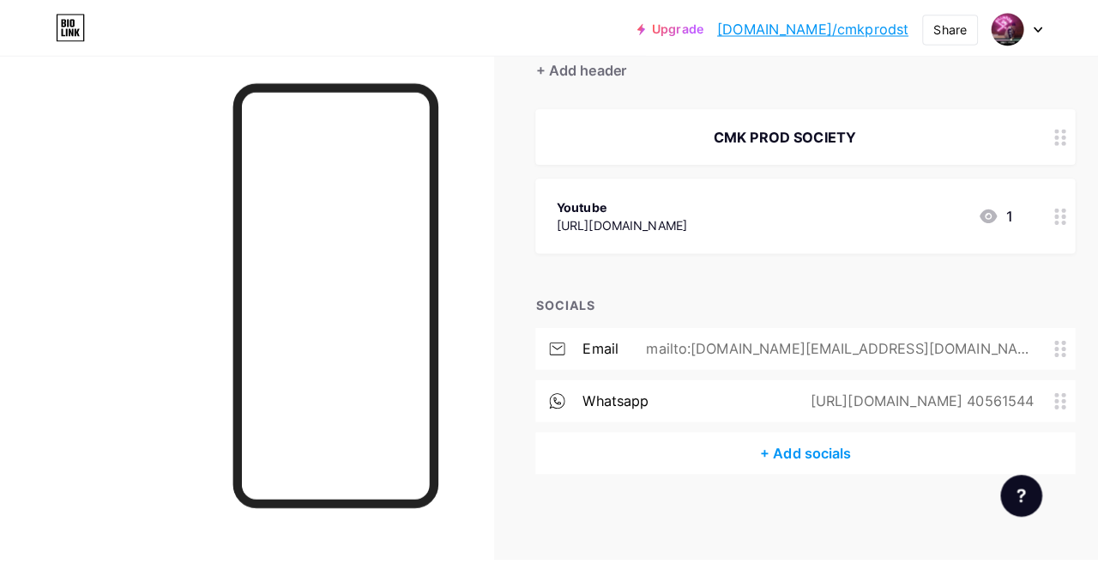
scroll to position [151, 0]
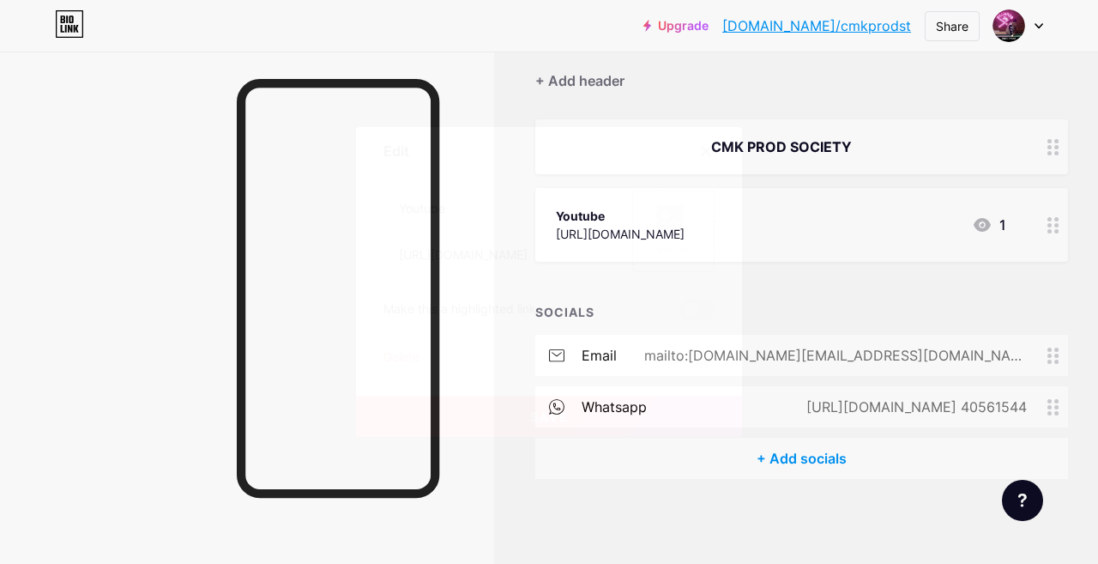
click at [384, 350] on div "Delete" at bounding box center [401, 357] width 36 height 21
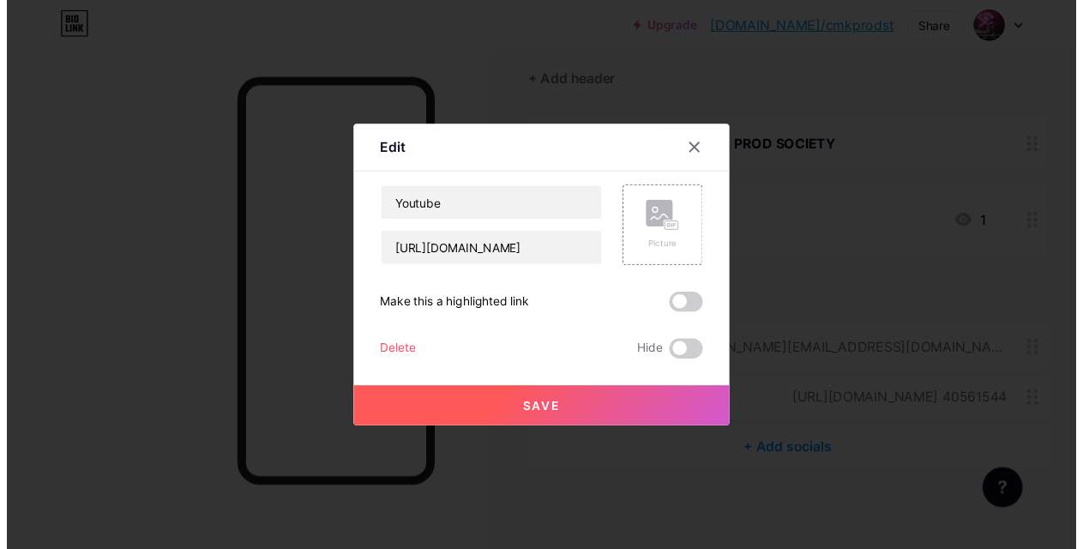
scroll to position [166, 0]
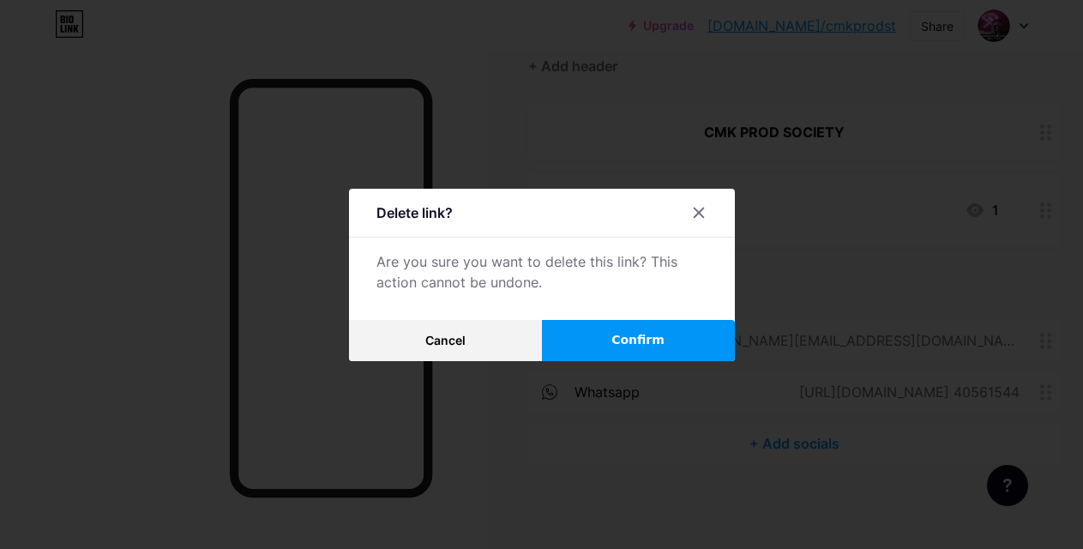
click at [576, 330] on button "Confirm" at bounding box center [638, 340] width 193 height 41
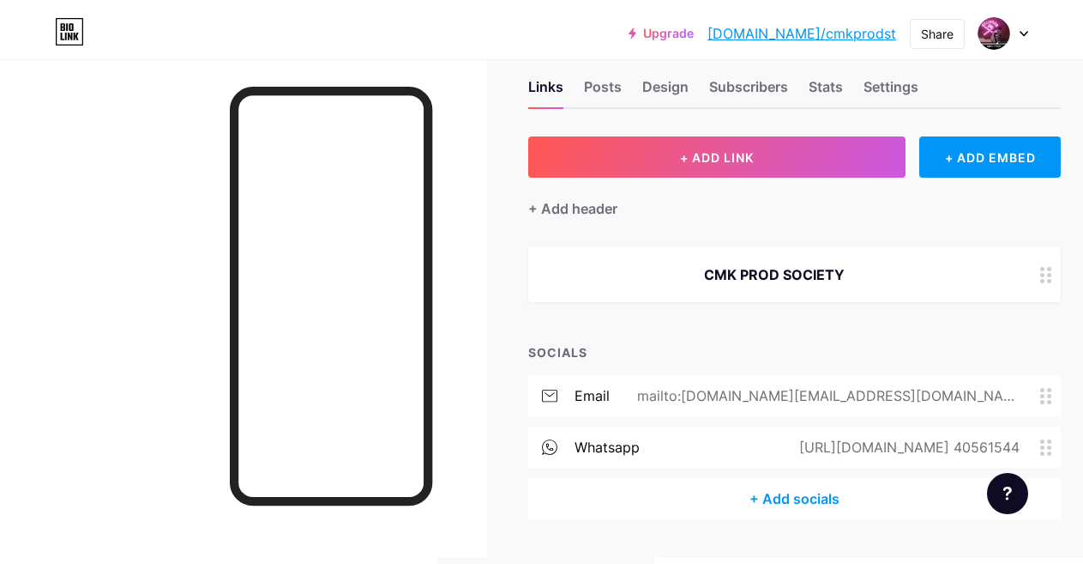
scroll to position [0, 0]
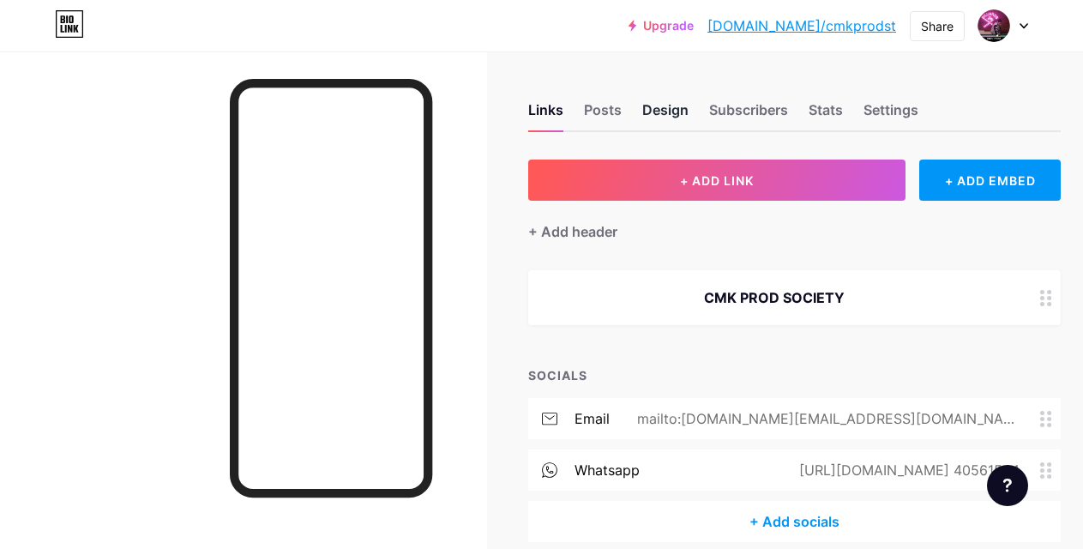
click at [666, 106] on div "Design" at bounding box center [665, 115] width 46 height 31
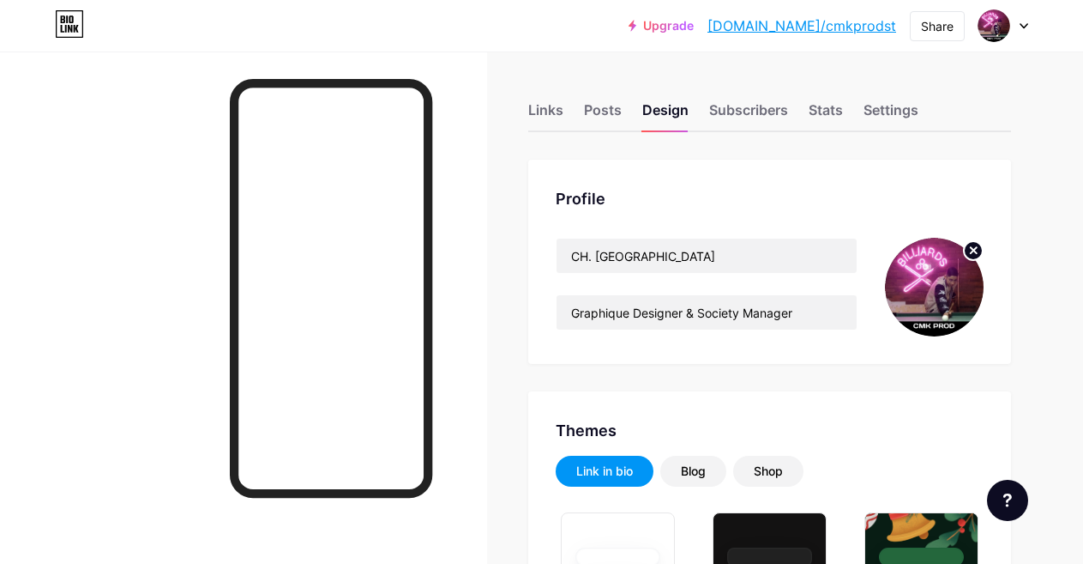
click at [635, 278] on div "CH. [PERSON_NAME] Graphique Designer & Society Manager" at bounding box center [707, 287] width 302 height 99
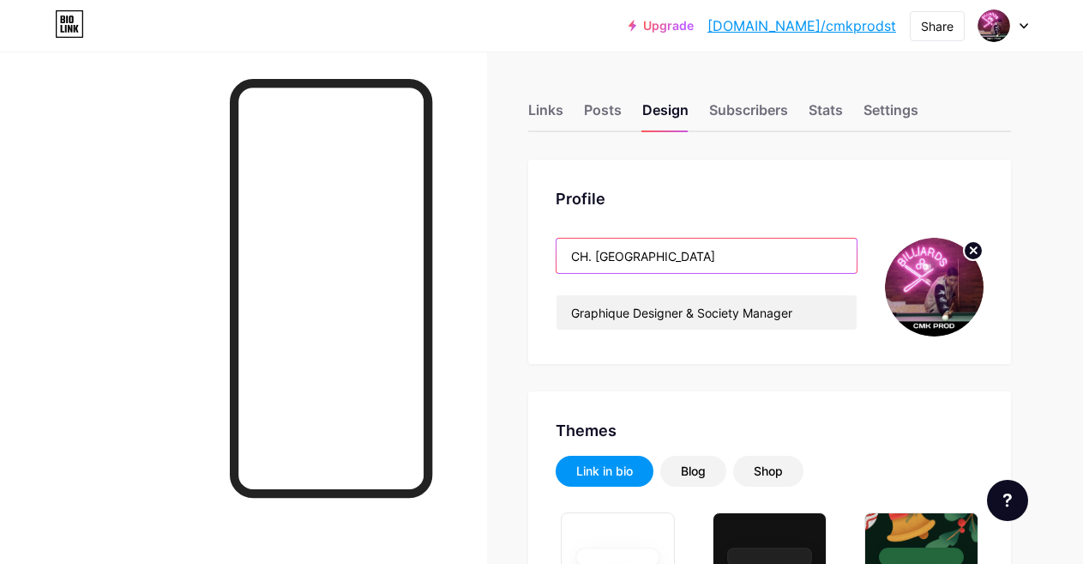
click at [622, 248] on input "CH. [GEOGRAPHIC_DATA]" at bounding box center [707, 255] width 300 height 34
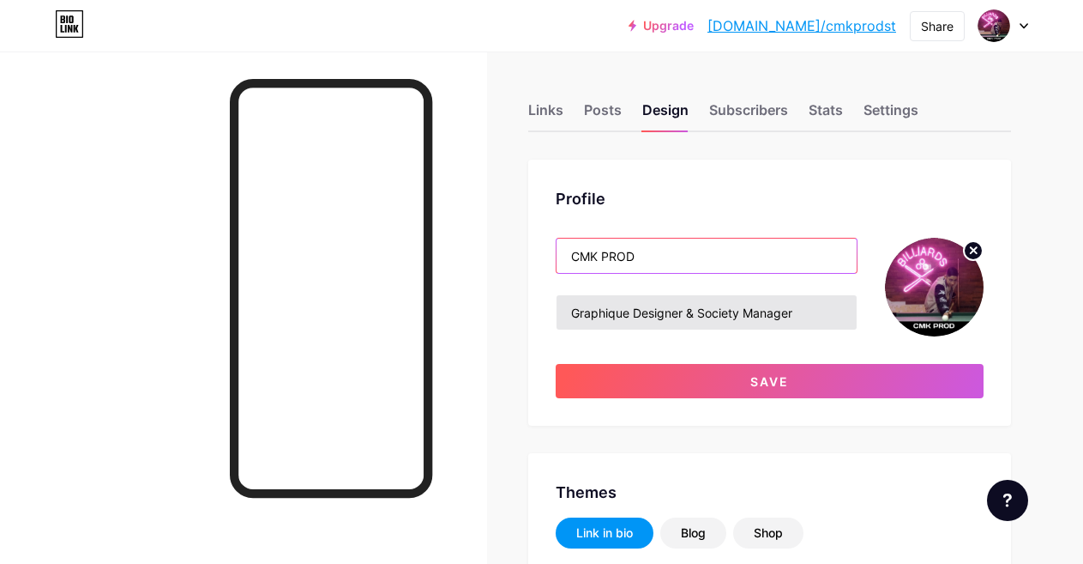
type input "CMK PROD"
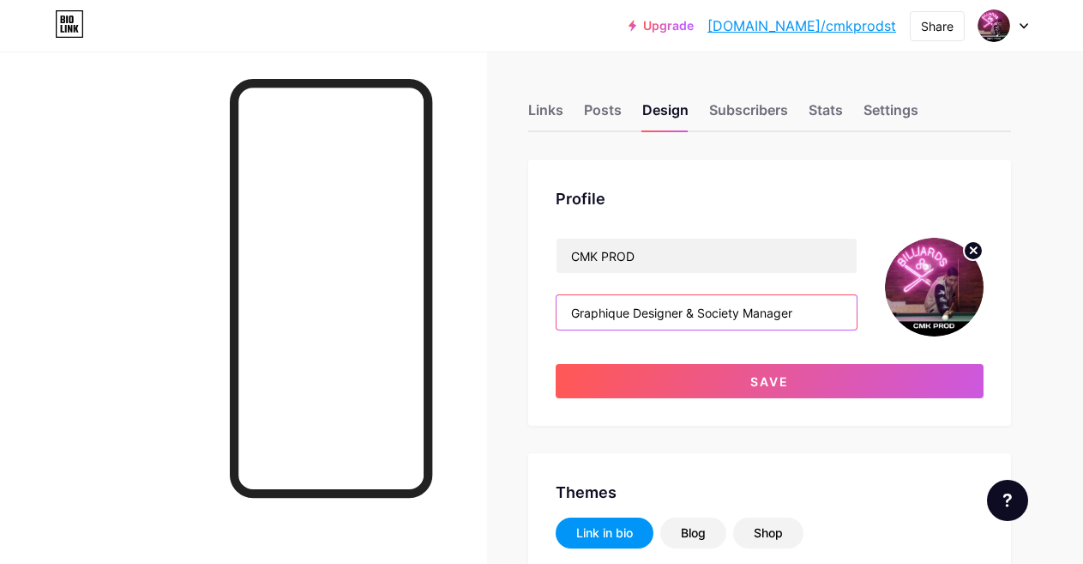
click at [645, 313] on input "Graphique Designer & Society Manager" at bounding box center [707, 312] width 300 height 34
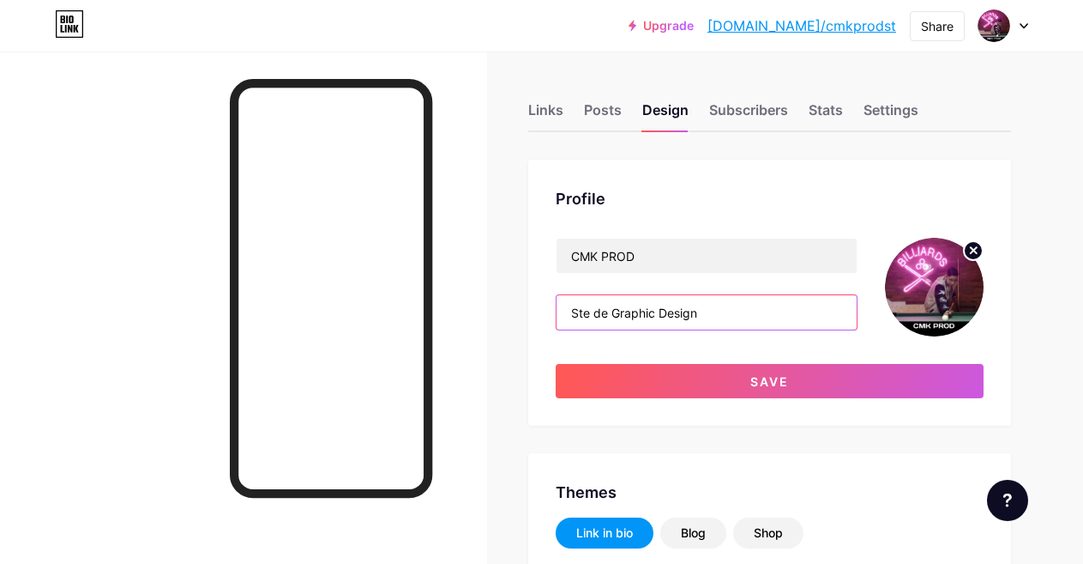
click at [595, 315] on input "Ste de Graphic Design" at bounding box center [707, 312] width 300 height 34
type input "Sté de Graphic Design"
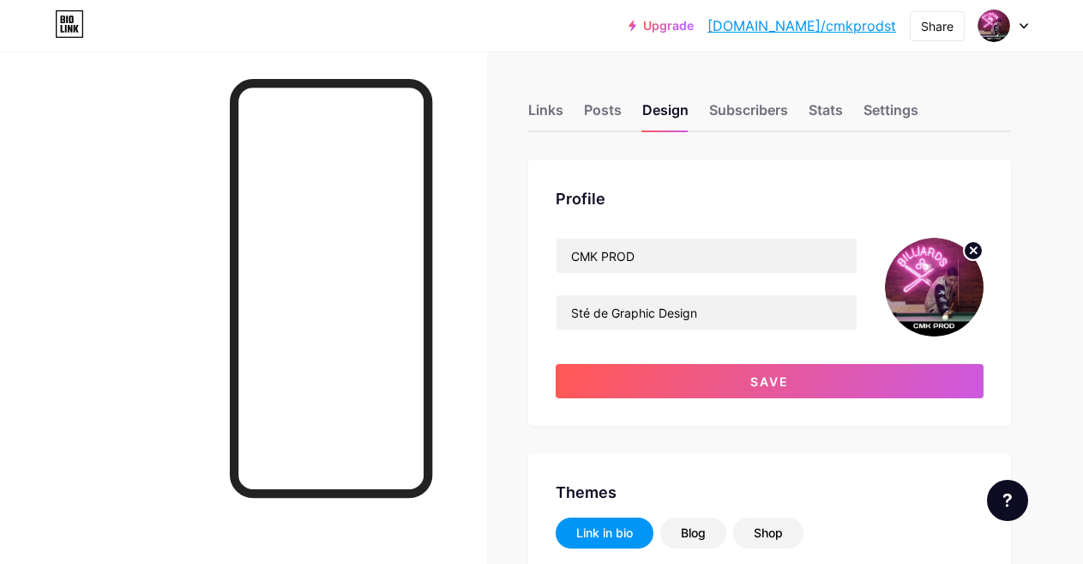
click at [922, 317] on img at bounding box center [934, 287] width 99 height 99
click at [970, 244] on circle at bounding box center [973, 250] width 19 height 19
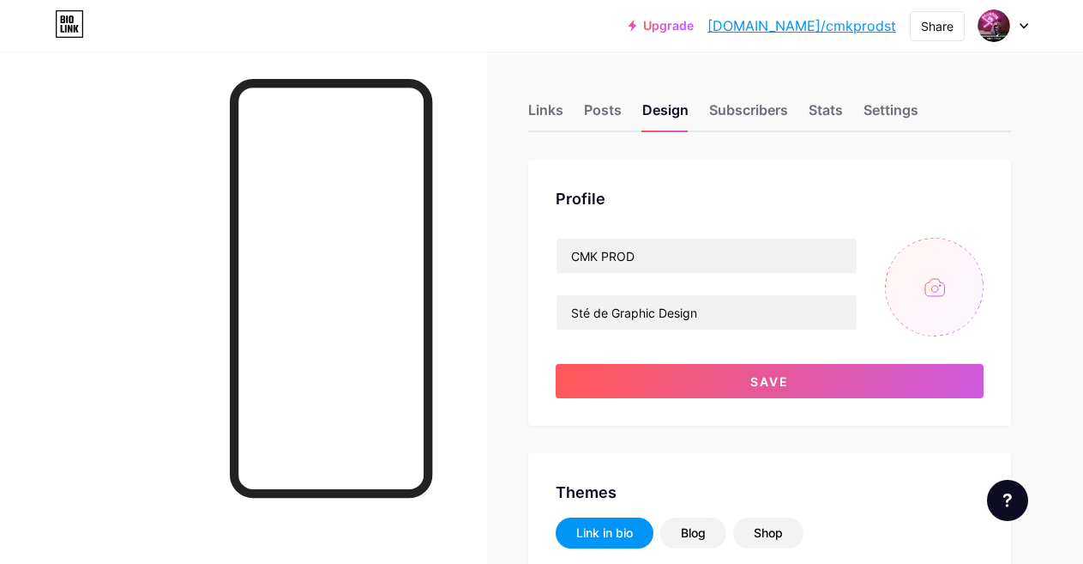
click at [940, 280] on input "file" at bounding box center [934, 287] width 99 height 99
type input "C:\fakepath\Logo.jpg"
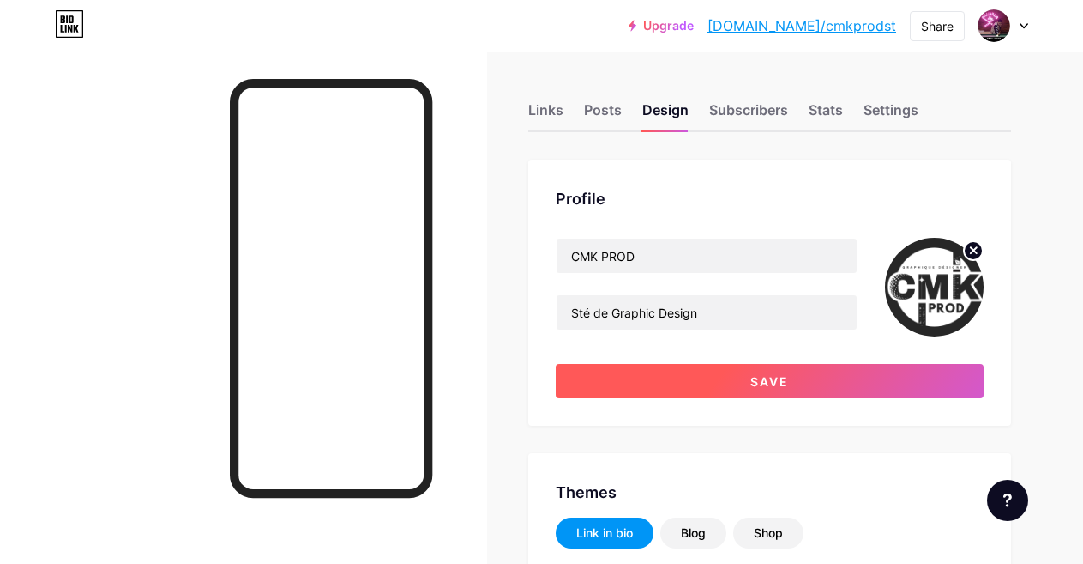
click at [787, 375] on span "Save" at bounding box center [770, 381] width 39 height 15
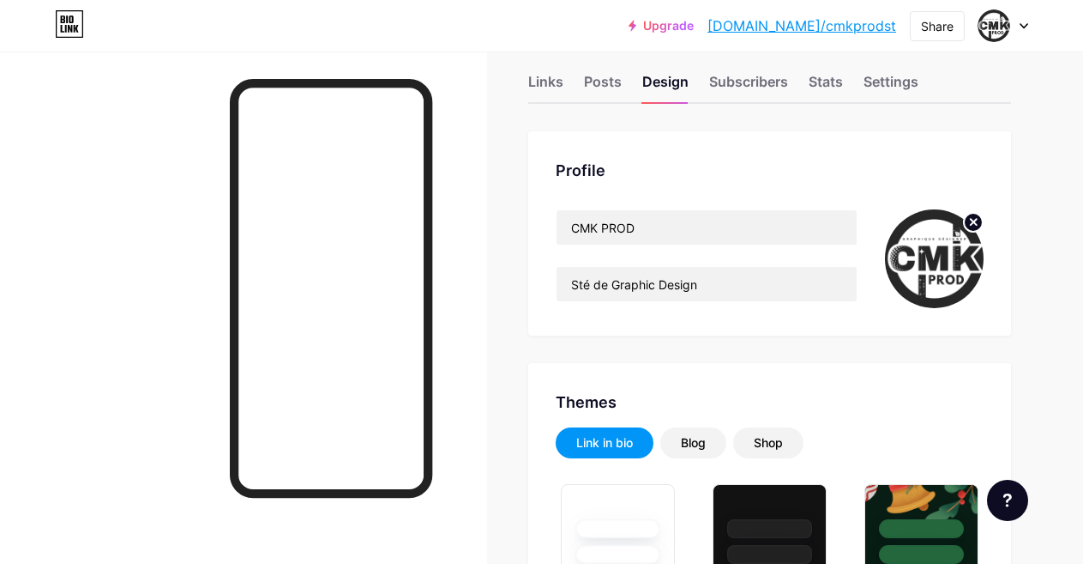
scroll to position [290, 0]
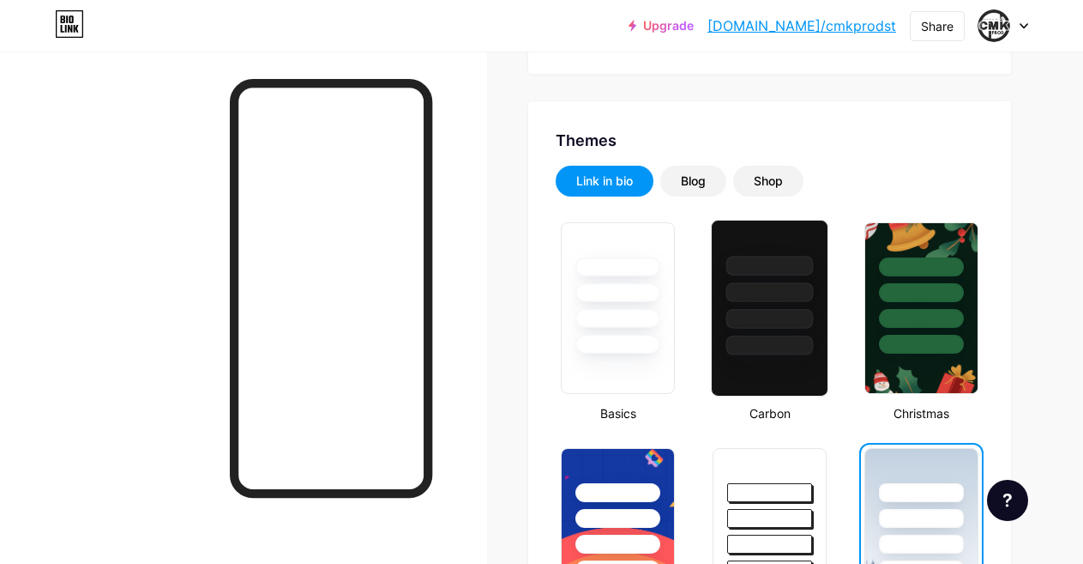
click at [756, 315] on div at bounding box center [770, 319] width 87 height 20
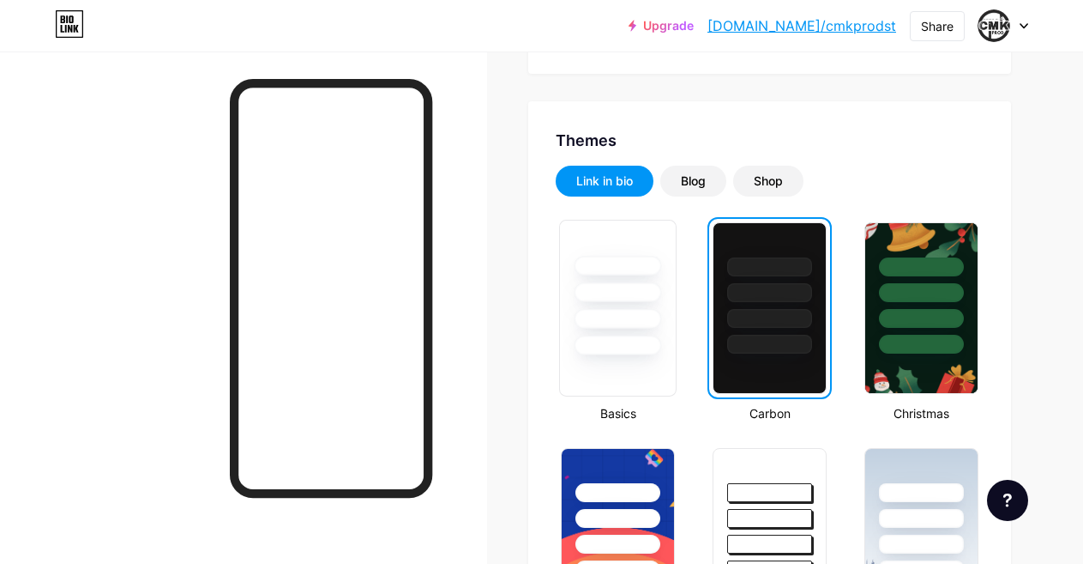
click at [645, 317] on div at bounding box center [618, 319] width 87 height 20
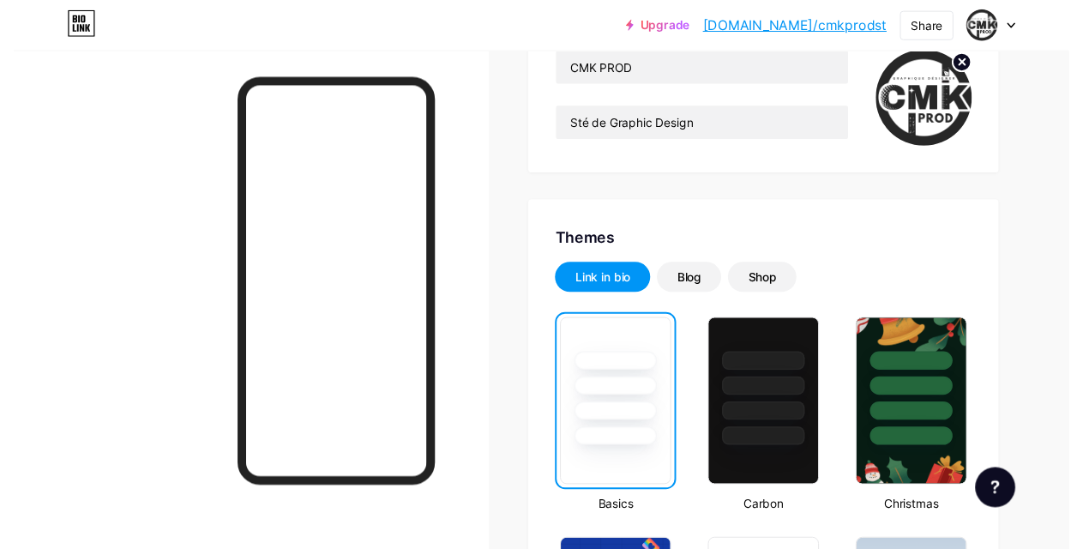
scroll to position [0, 0]
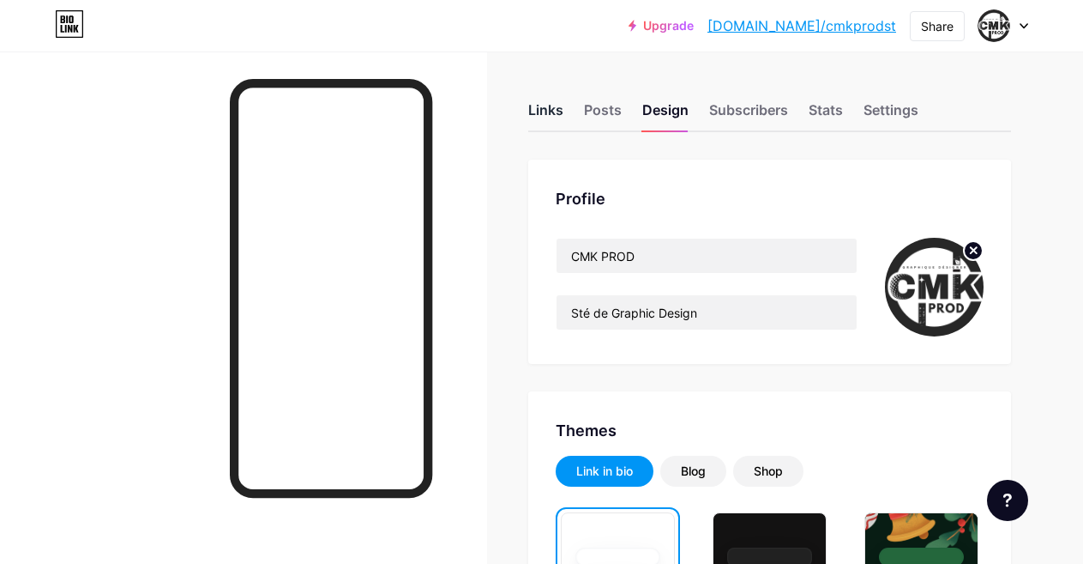
click at [552, 106] on div "Links" at bounding box center [545, 115] width 35 height 31
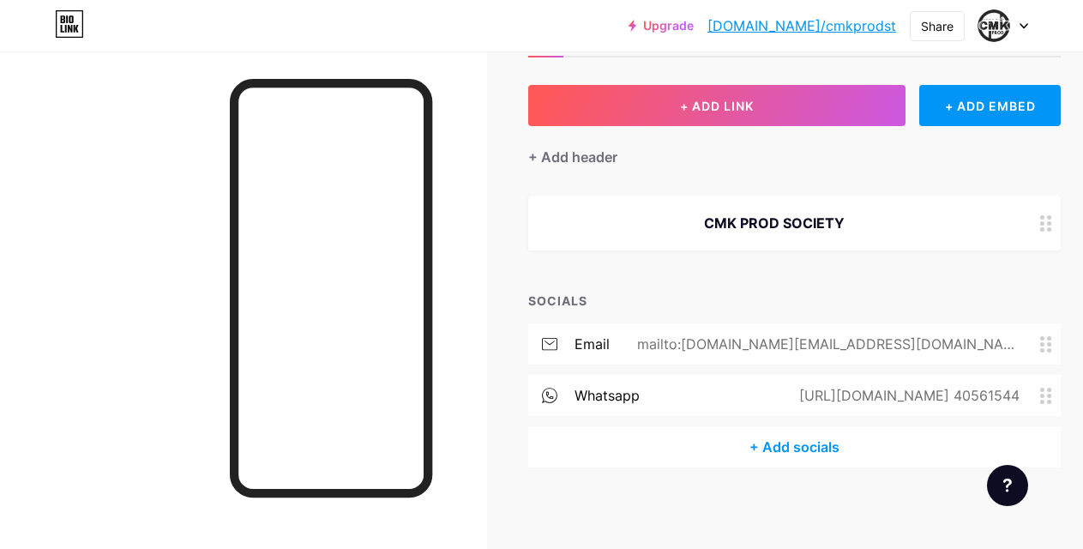
scroll to position [78, 0]
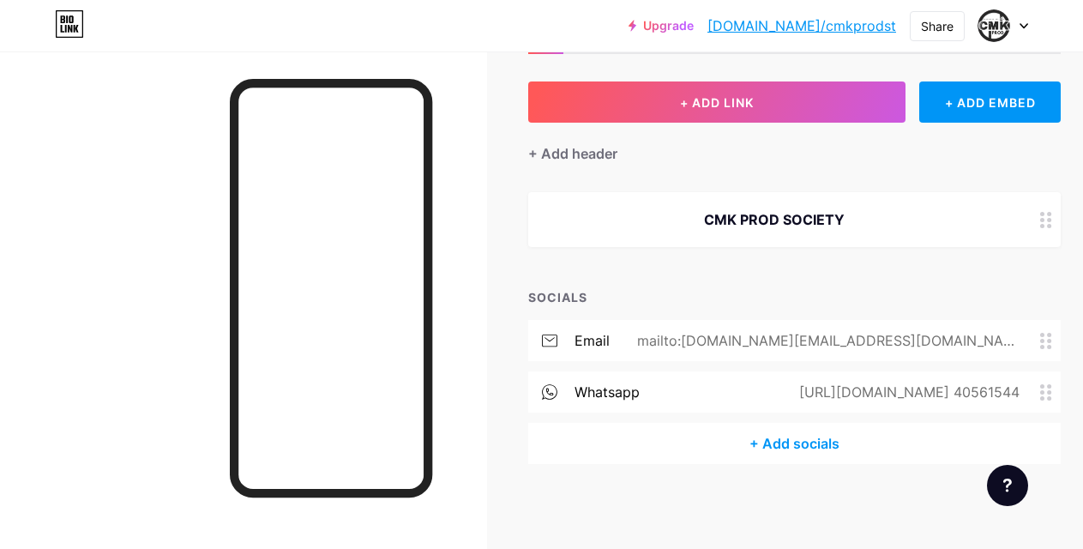
click at [946, 337] on div "mailto:[DOMAIN_NAME][EMAIL_ADDRESS][DOMAIN_NAME]" at bounding box center [825, 340] width 431 height 21
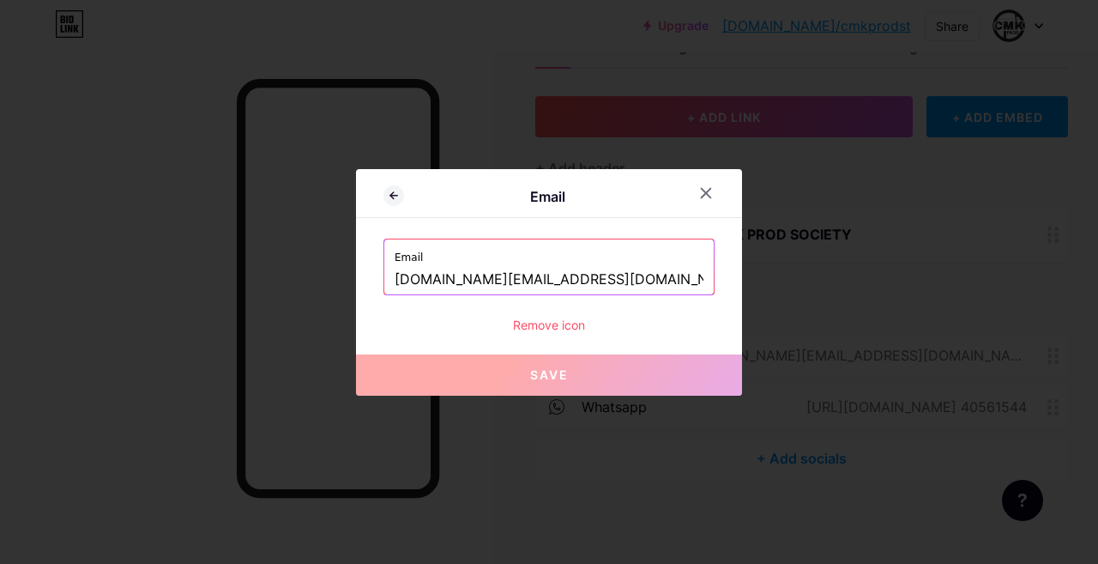
click at [580, 378] on button "Save" at bounding box center [549, 374] width 386 height 41
click at [715, 188] on div at bounding box center [706, 193] width 31 height 31
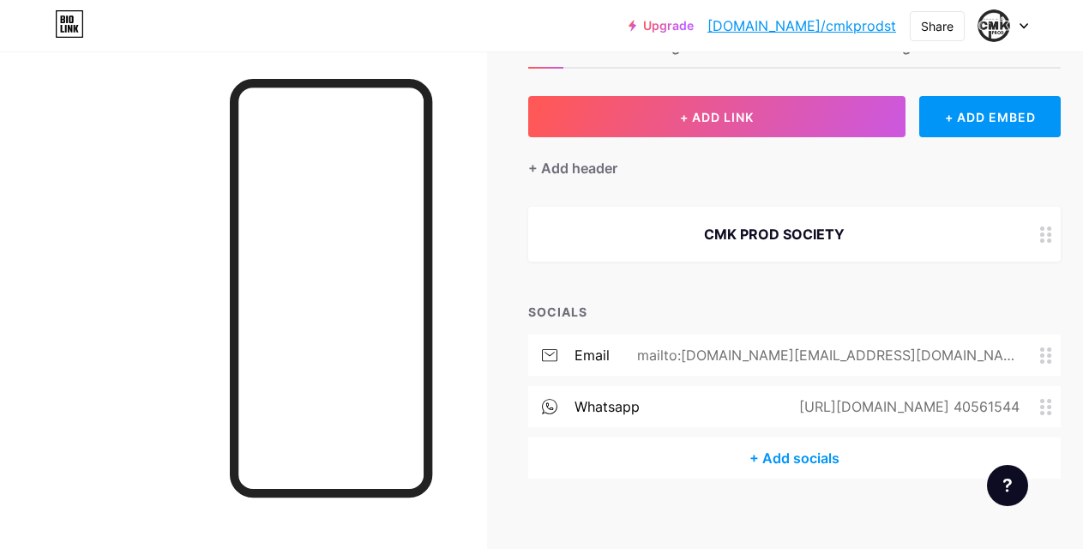
click at [890, 410] on div "[URL][DOMAIN_NAME] 40561544" at bounding box center [906, 406] width 268 height 21
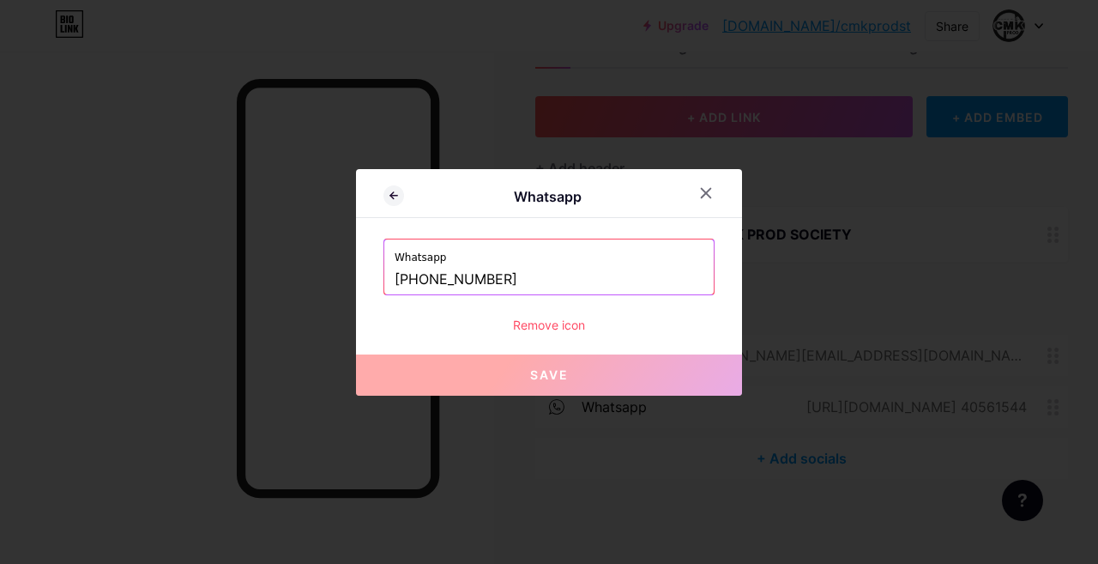
drag, startPoint x: 429, startPoint y: 280, endPoint x: 533, endPoint y: 290, distance: 104.3
click at [533, 290] on input "[PHONE_NUMBER]" at bounding box center [549, 279] width 309 height 29
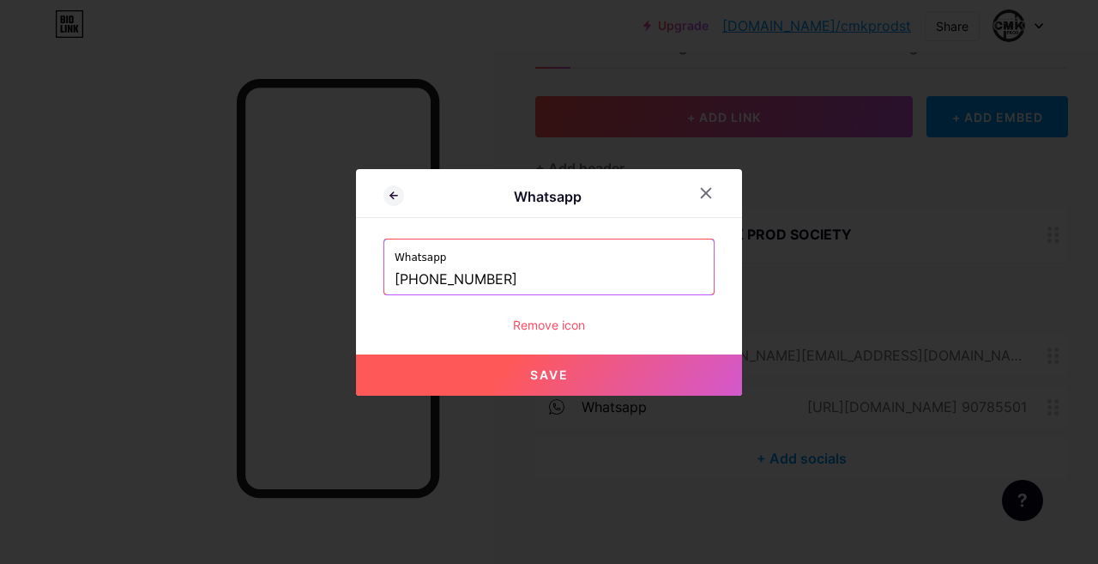
click at [485, 363] on button "Save" at bounding box center [549, 374] width 386 height 41
type input "[URL][DOMAIN_NAME] 90785501"
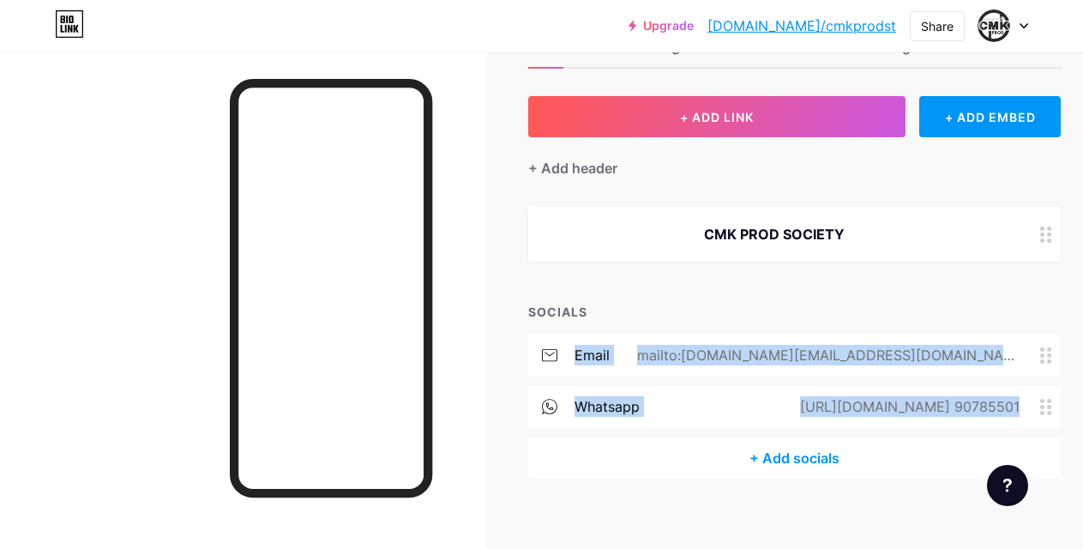
drag, startPoint x: 1052, startPoint y: 394, endPoint x: 1051, endPoint y: 306, distance: 87.5
click at [1051, 306] on div "SOCIALS email mailto:[DOMAIN_NAME][EMAIL_ADDRESS][DOMAIN_NAME] whatsapp [URL][D…" at bounding box center [794, 391] width 533 height 176
click at [1057, 376] on div "email mailto:[DOMAIN_NAME][EMAIL_ADDRESS][DOMAIN_NAME] whatsapp [URL][DOMAIN_NA…" at bounding box center [794, 386] width 533 height 103
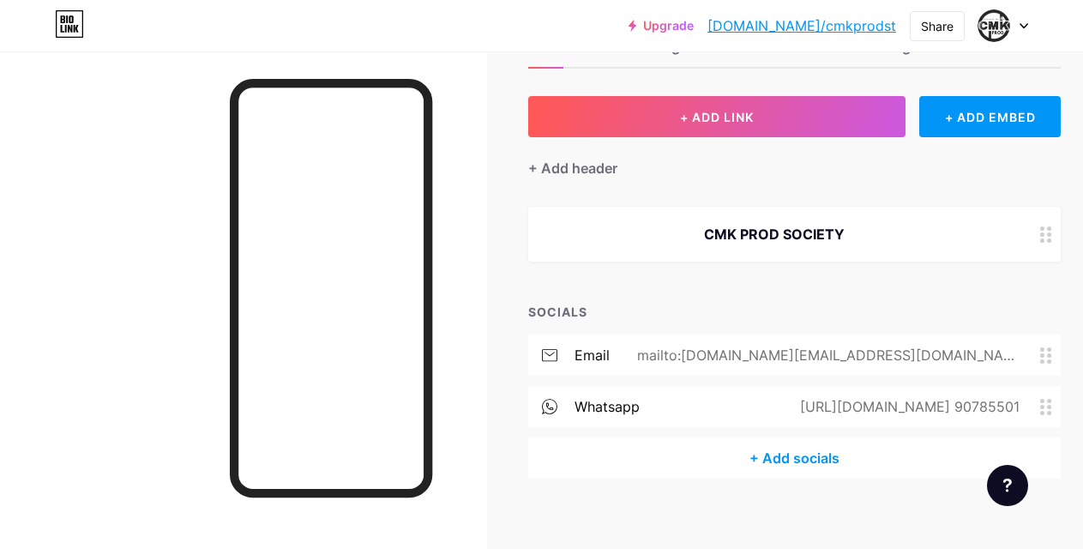
click at [1052, 239] on circle at bounding box center [1049, 240] width 4 height 4
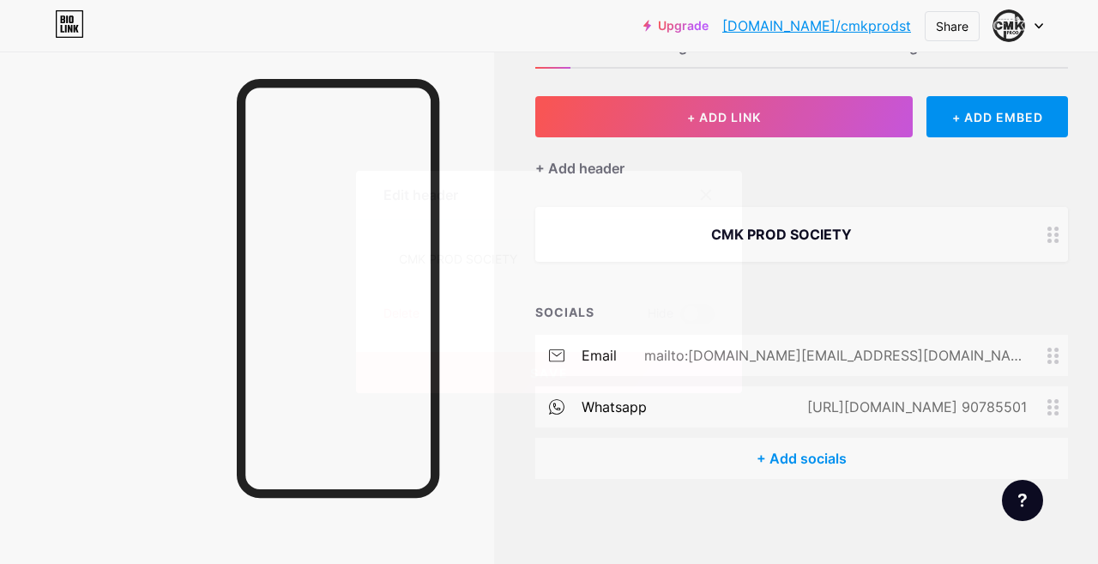
click at [396, 314] on div "Delete" at bounding box center [401, 314] width 36 height 21
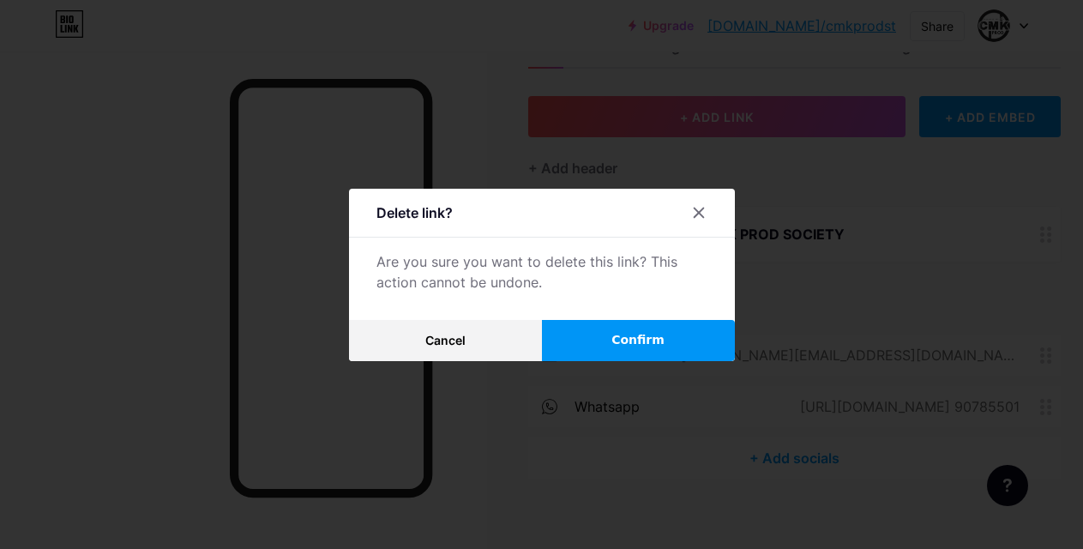
click at [600, 335] on button "Confirm" at bounding box center [638, 340] width 193 height 41
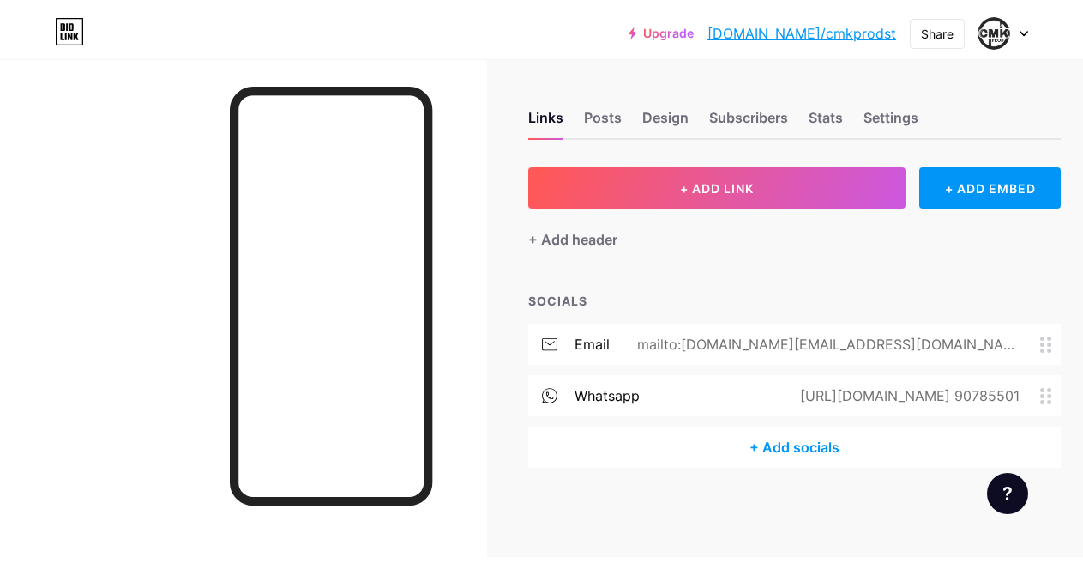
scroll to position [0, 0]
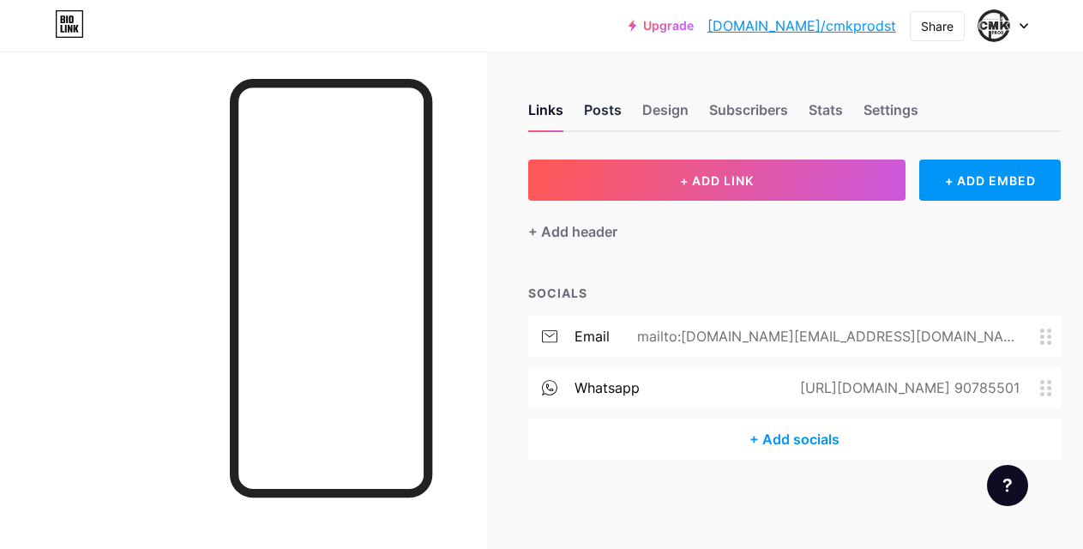
click at [612, 110] on div "Posts" at bounding box center [603, 115] width 38 height 31
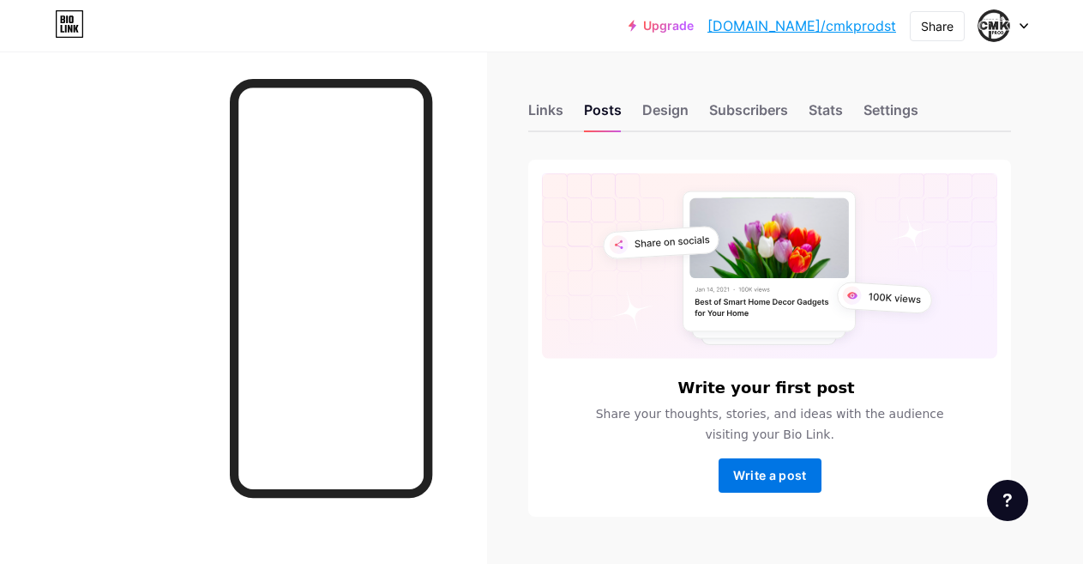
click at [756, 467] on span "Write a post" at bounding box center [770, 474] width 74 height 15
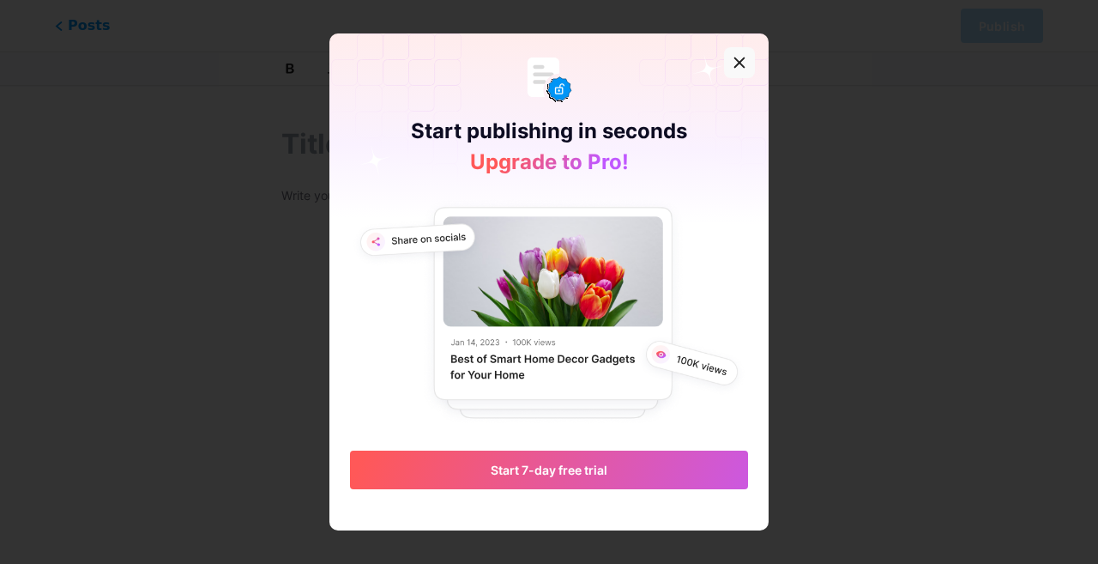
click at [735, 74] on div at bounding box center [739, 62] width 31 height 31
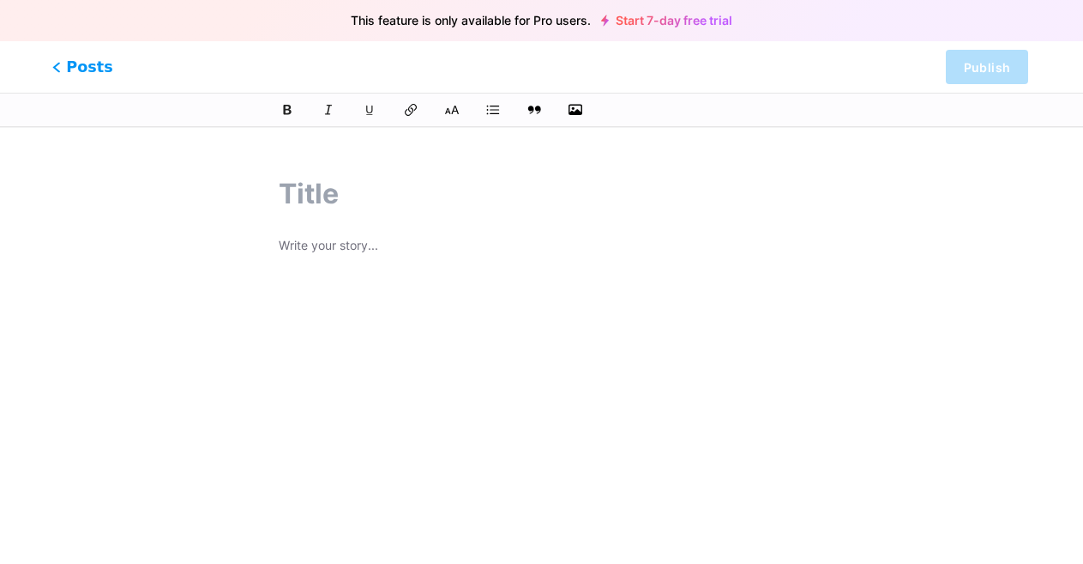
click at [65, 69] on span "Posts" at bounding box center [82, 67] width 61 height 22
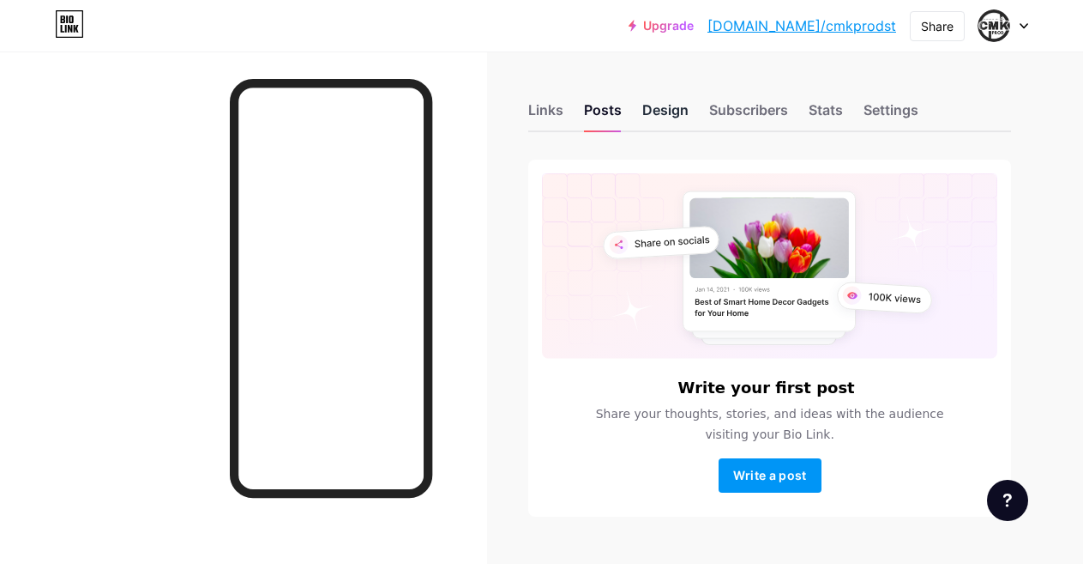
click at [661, 108] on div "Design" at bounding box center [665, 115] width 46 height 31
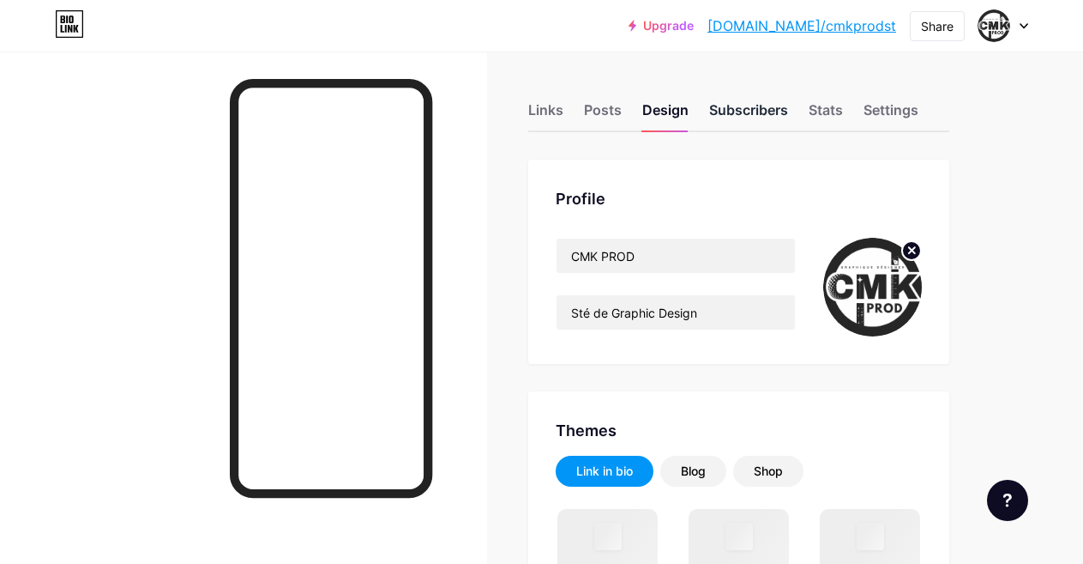
click at [747, 100] on div "Subscribers" at bounding box center [748, 115] width 79 height 31
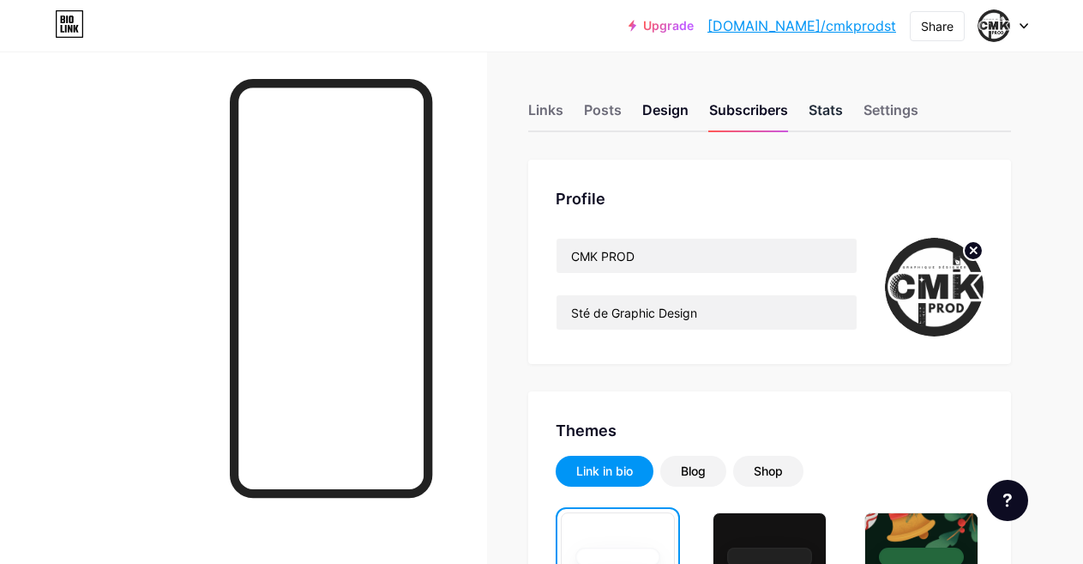
click at [828, 116] on div "Stats" at bounding box center [826, 115] width 34 height 31
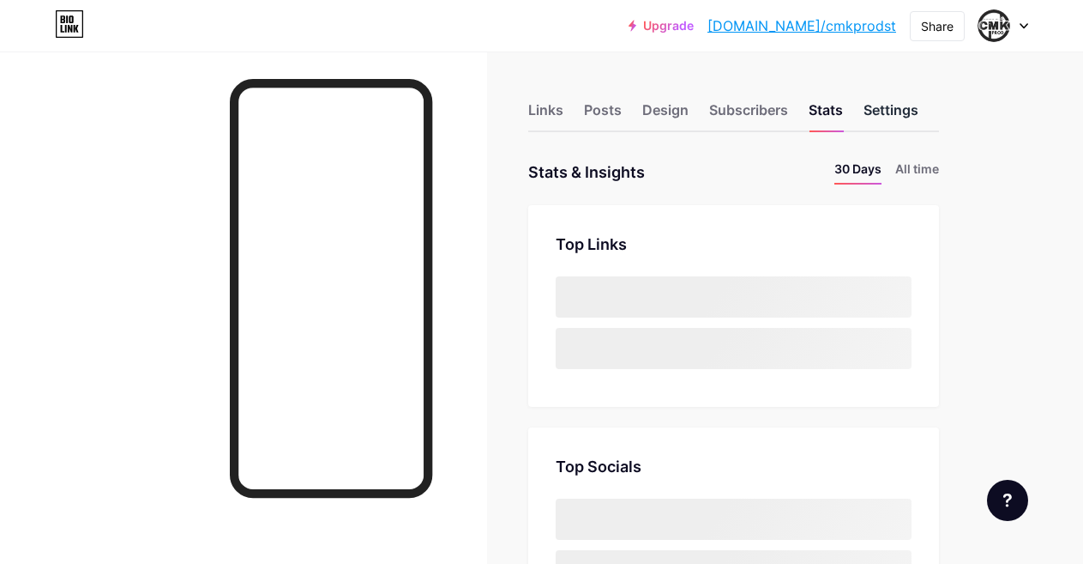
click at [890, 112] on div "Settings" at bounding box center [891, 115] width 55 height 31
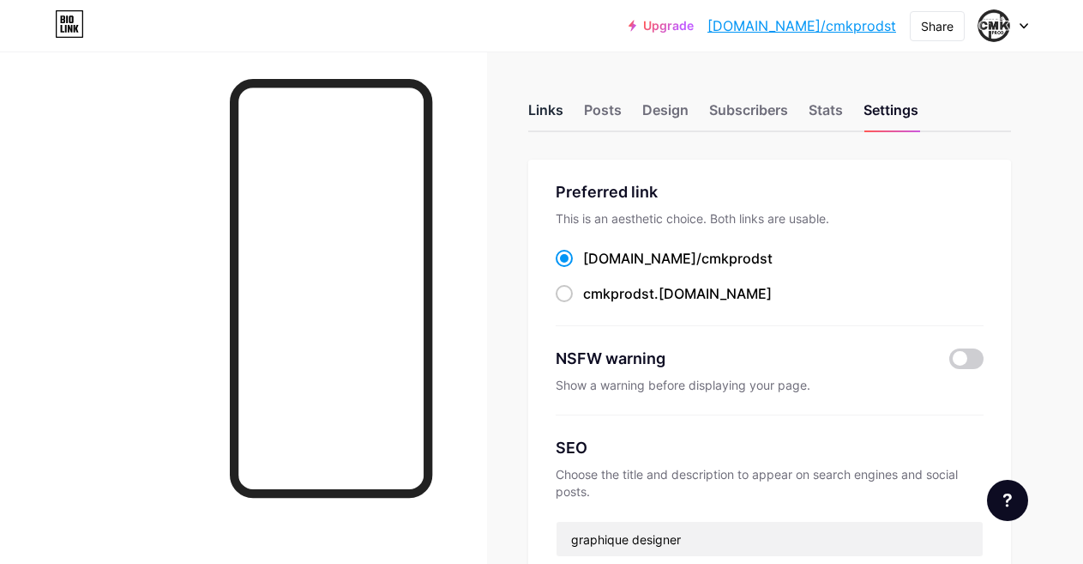
click at [553, 106] on div "Links" at bounding box center [545, 115] width 35 height 31
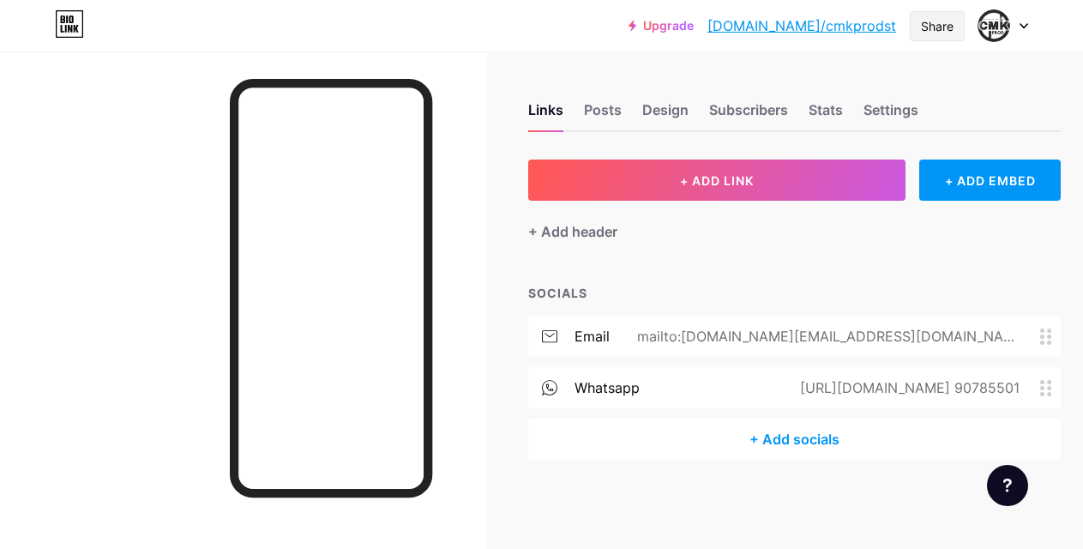
click at [933, 17] on div "Share" at bounding box center [937, 26] width 33 height 18
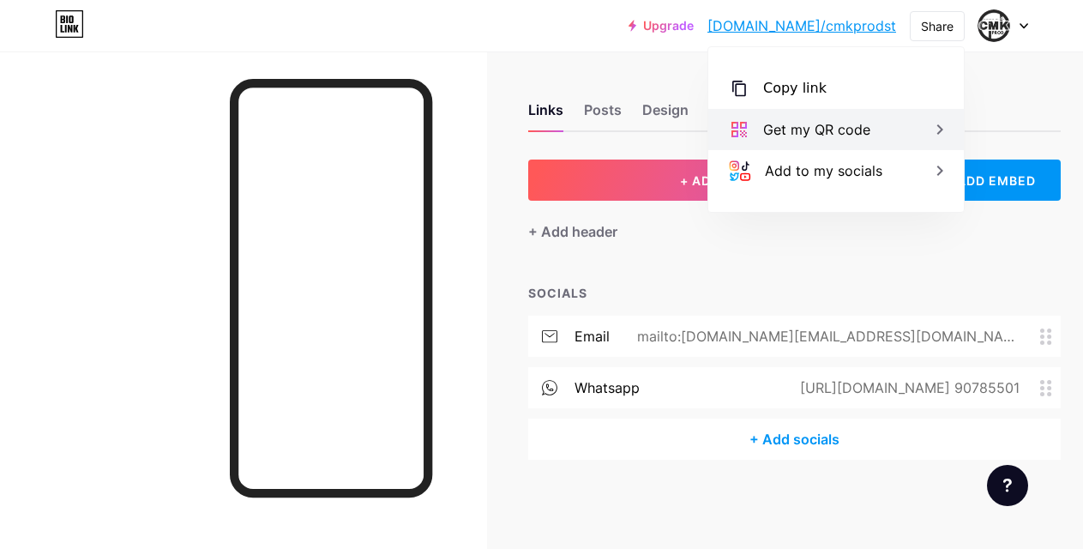
click at [784, 118] on div "Get my QR code" at bounding box center [837, 129] width 256 height 41
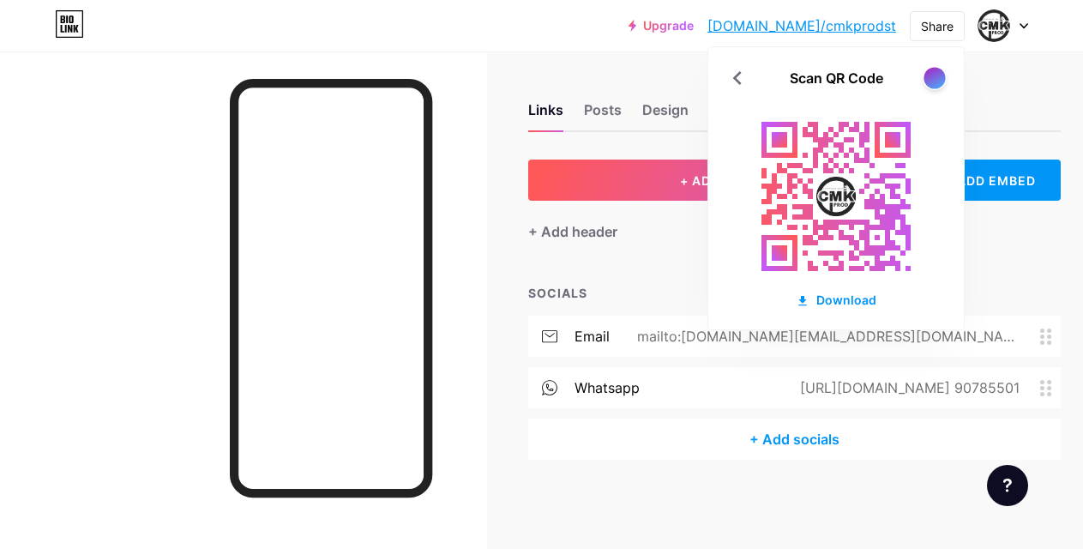
click at [932, 83] on div at bounding box center [934, 77] width 21 height 21
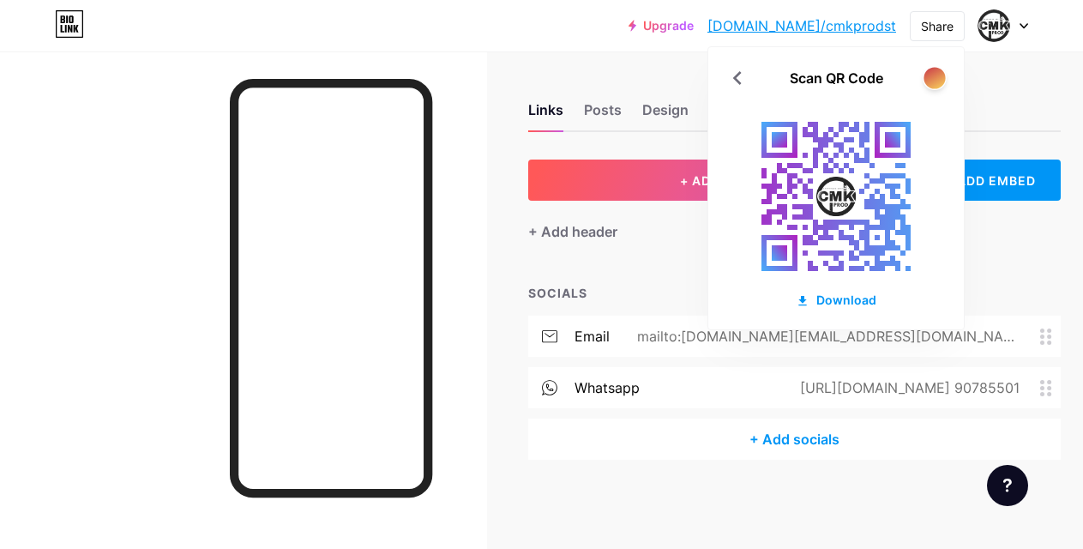
click at [929, 79] on div at bounding box center [934, 77] width 21 height 21
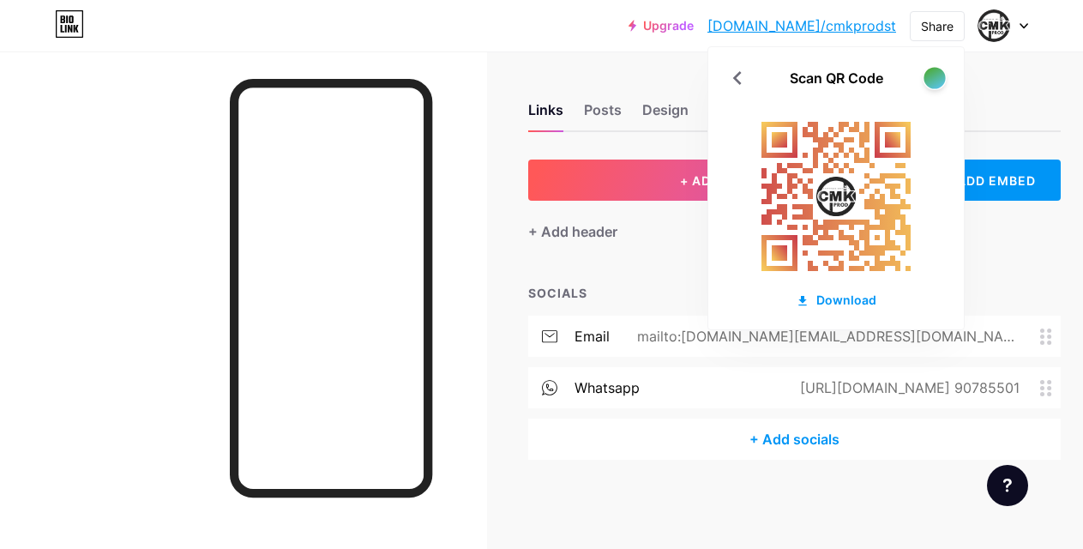
click at [929, 79] on div at bounding box center [934, 77] width 21 height 21
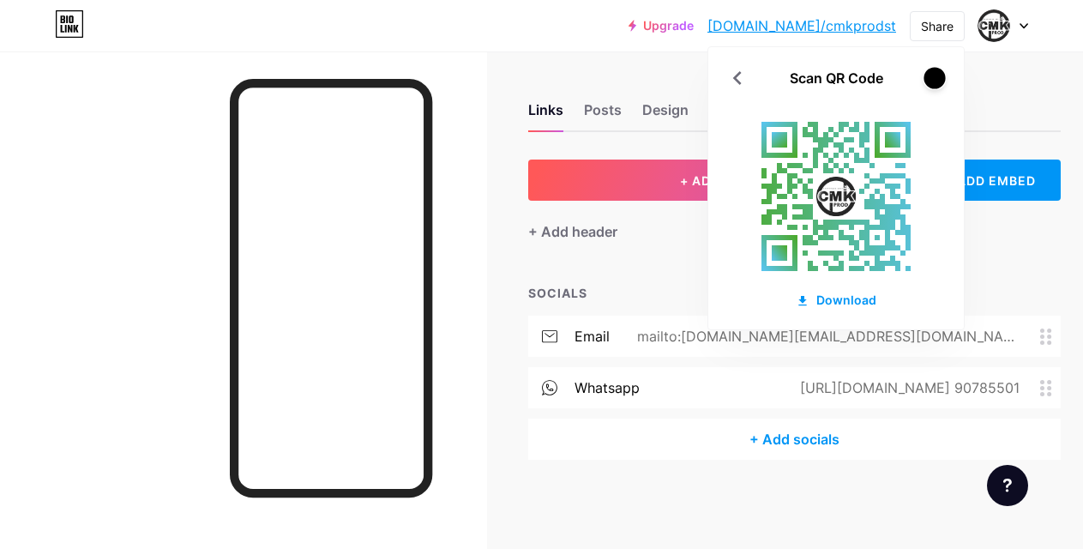
click at [929, 79] on div at bounding box center [934, 77] width 21 height 21
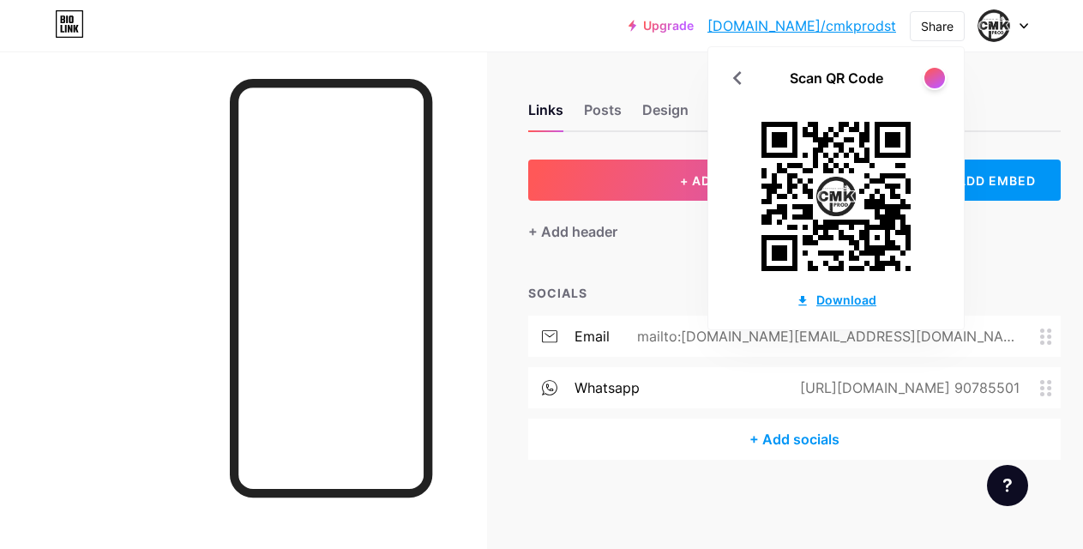
click at [832, 298] on div "Download" at bounding box center [836, 300] width 81 height 18
